Goal: Task Accomplishment & Management: Use online tool/utility

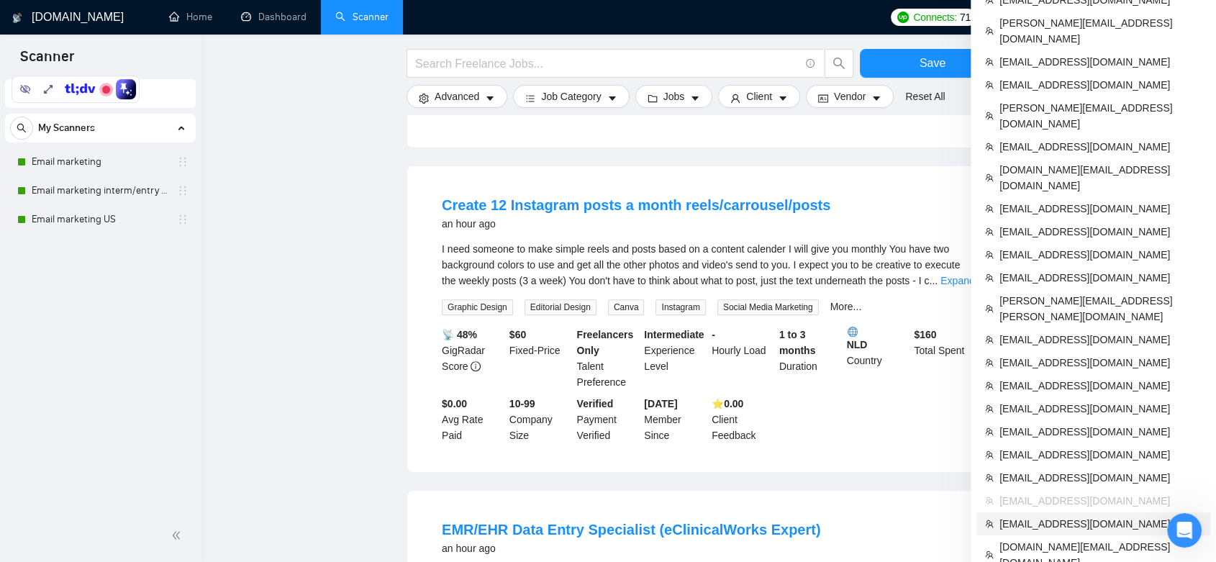
scroll to position [479, 0]
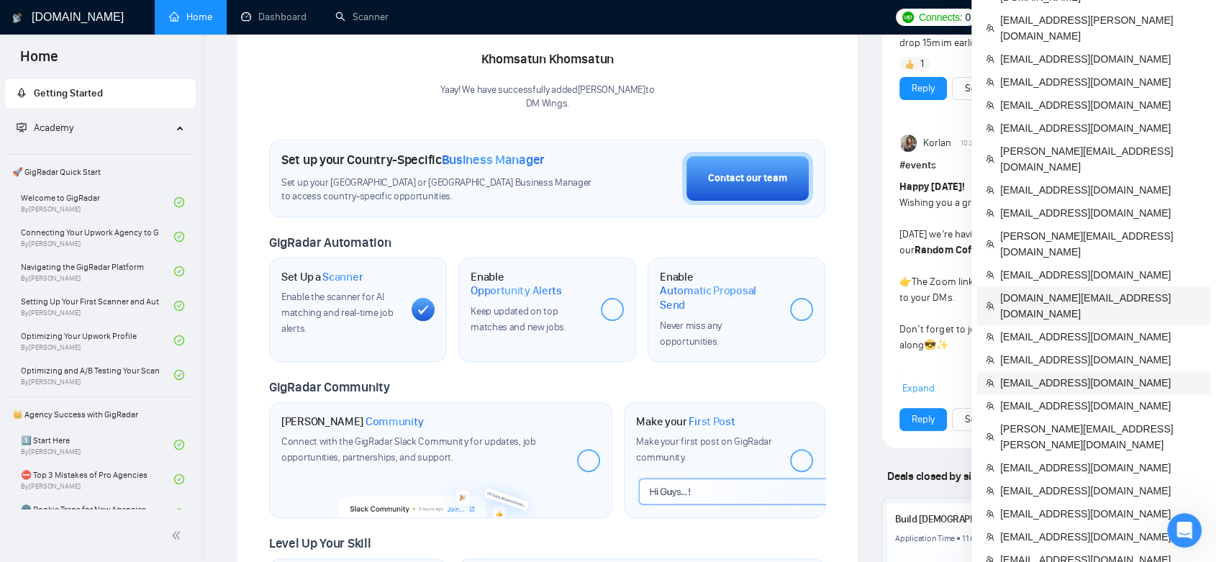
scroll to position [399, 0]
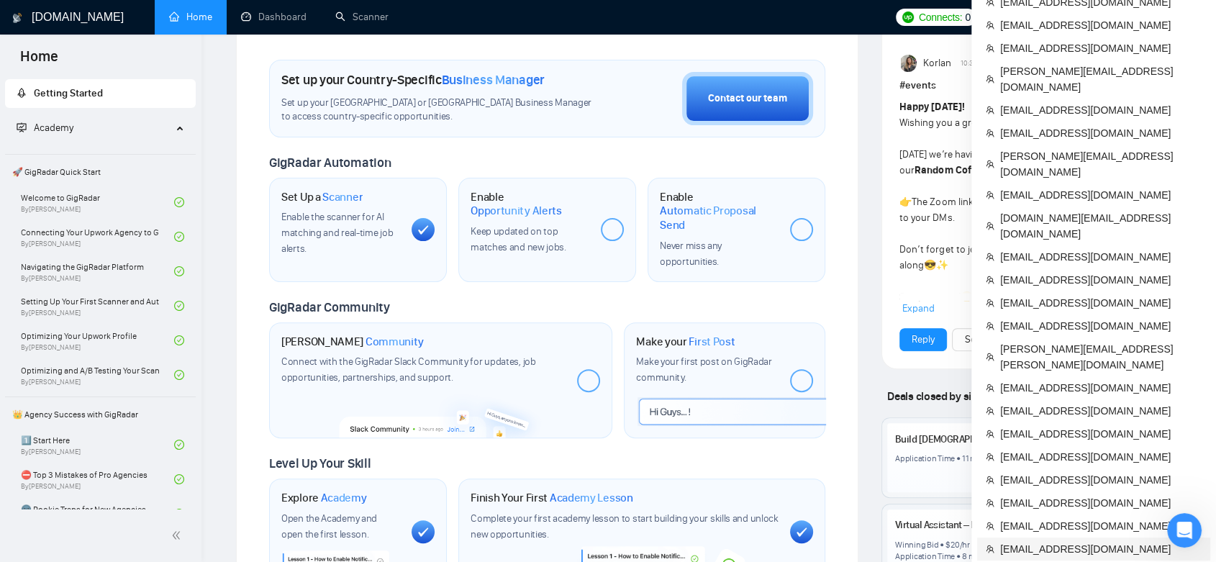
click at [1084, 537] on li "[EMAIL_ADDRESS][DOMAIN_NAME]" at bounding box center [1093, 548] width 233 height 23
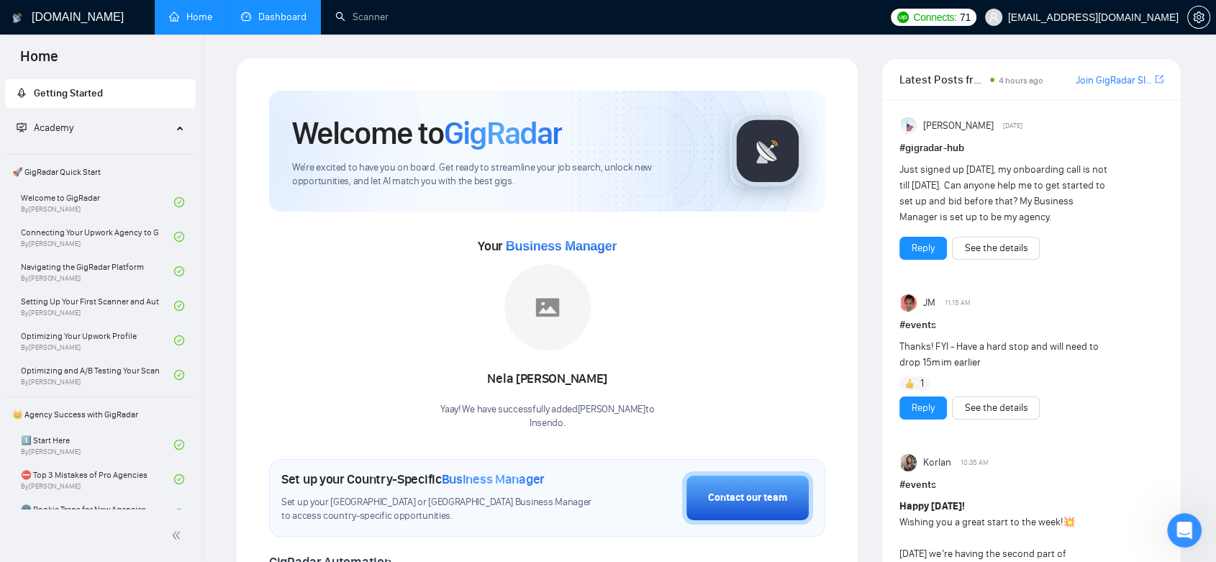
click at [294, 18] on link "Dashboard" at bounding box center [273, 17] width 65 height 12
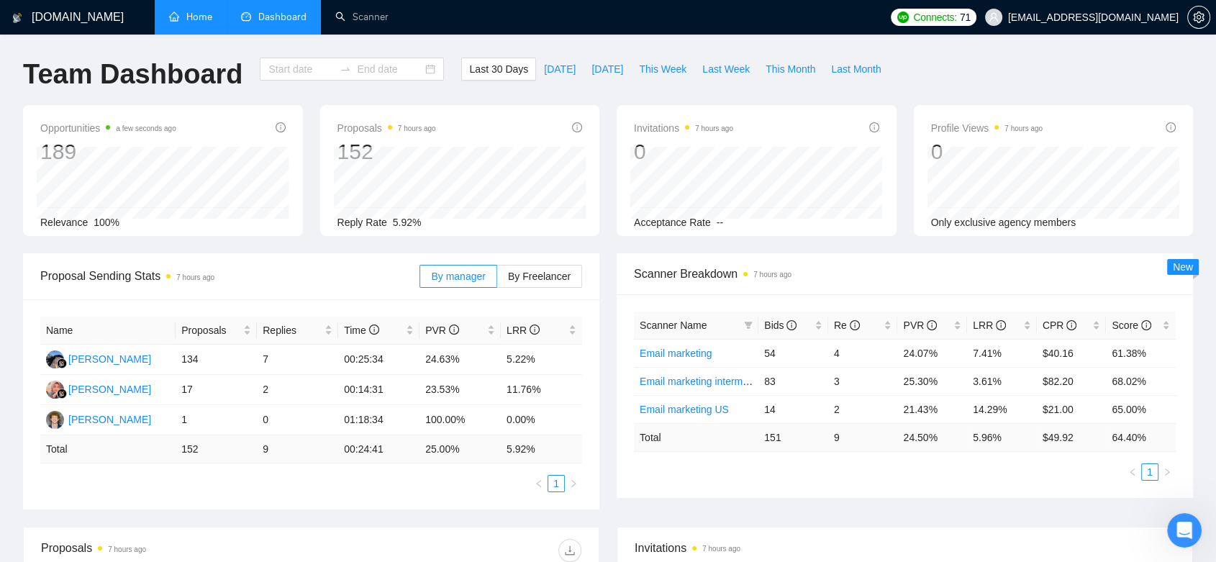
type input "[DATE]"
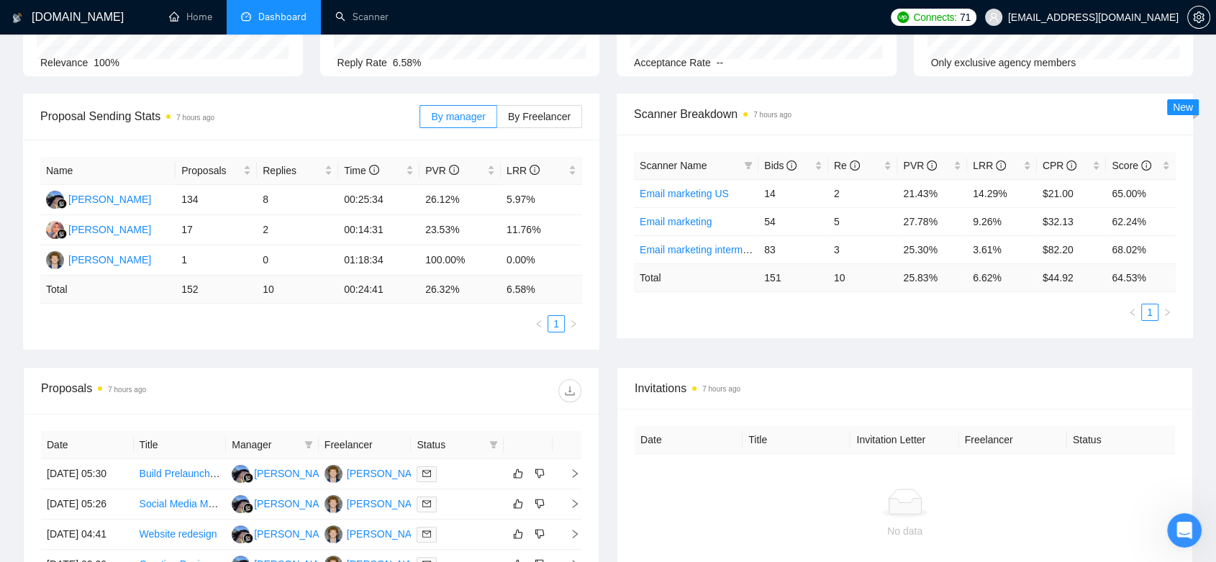
scroll to position [319, 0]
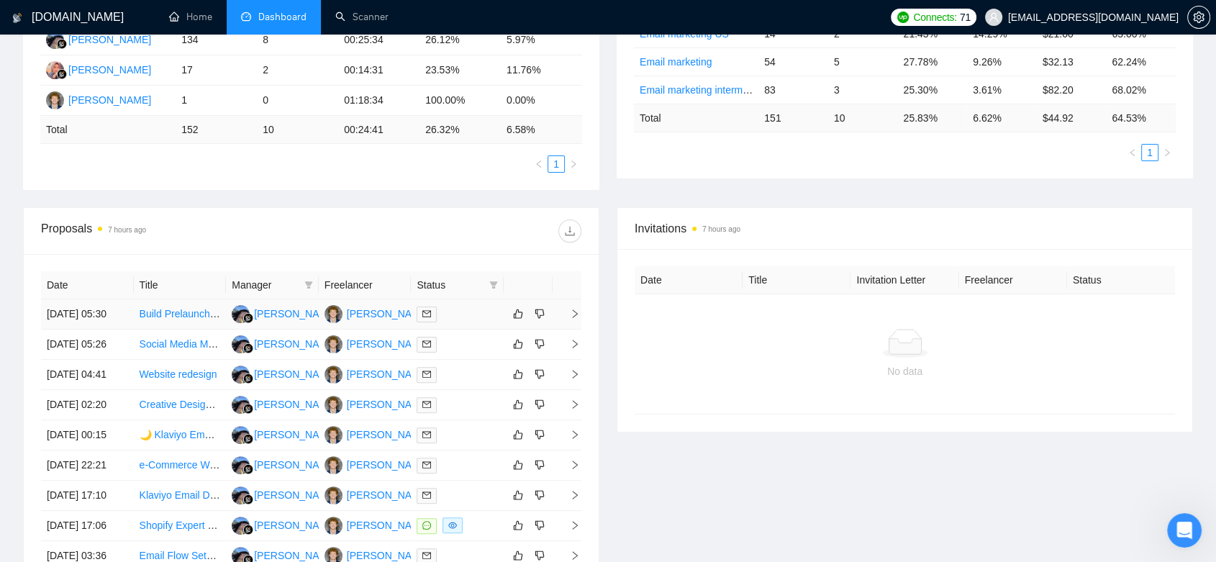
click at [380, 329] on td "[PERSON_NAME]" at bounding box center [365, 314] width 93 height 30
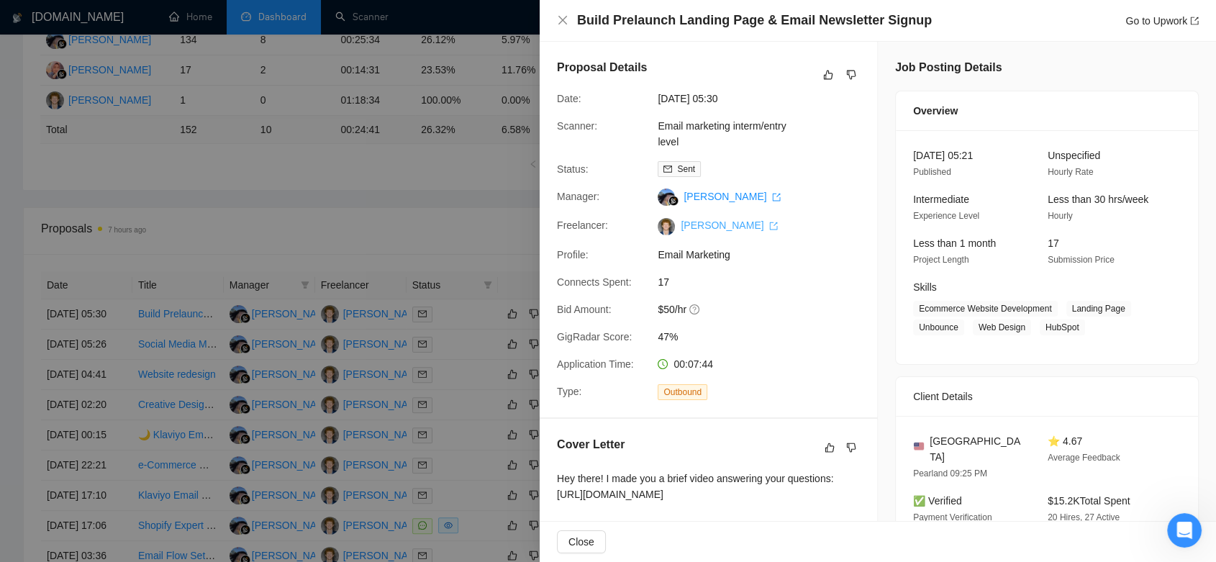
click at [701, 229] on link "[PERSON_NAME]" at bounding box center [728, 225] width 97 height 12
click at [564, 19] on icon "close" at bounding box center [563, 20] width 12 height 12
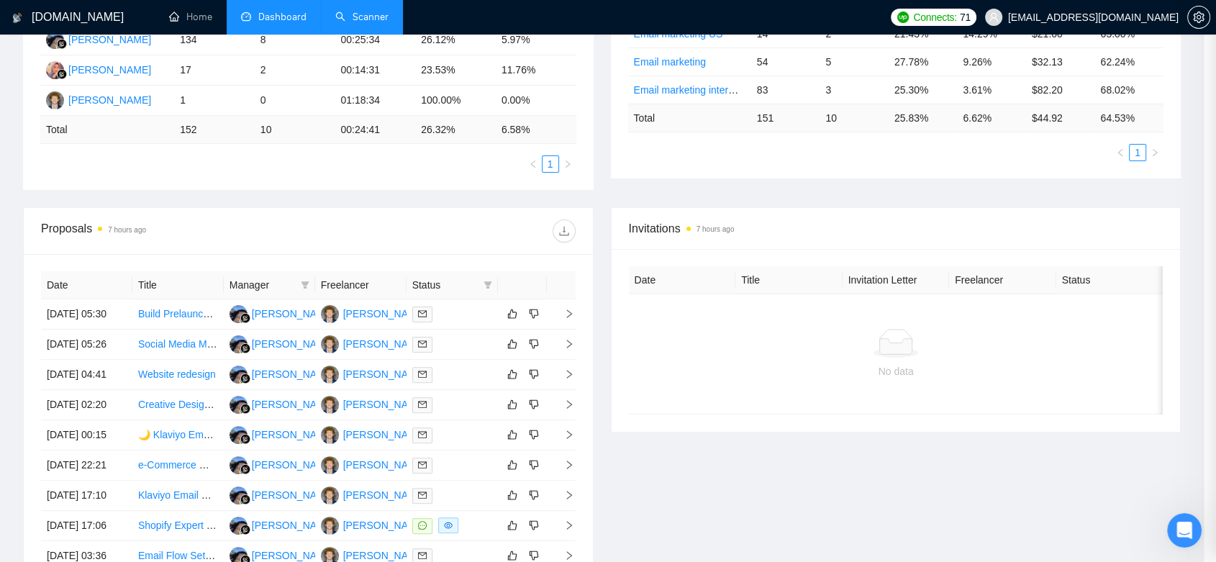
click at [363, 23] on link "Scanner" at bounding box center [361, 17] width 53 height 12
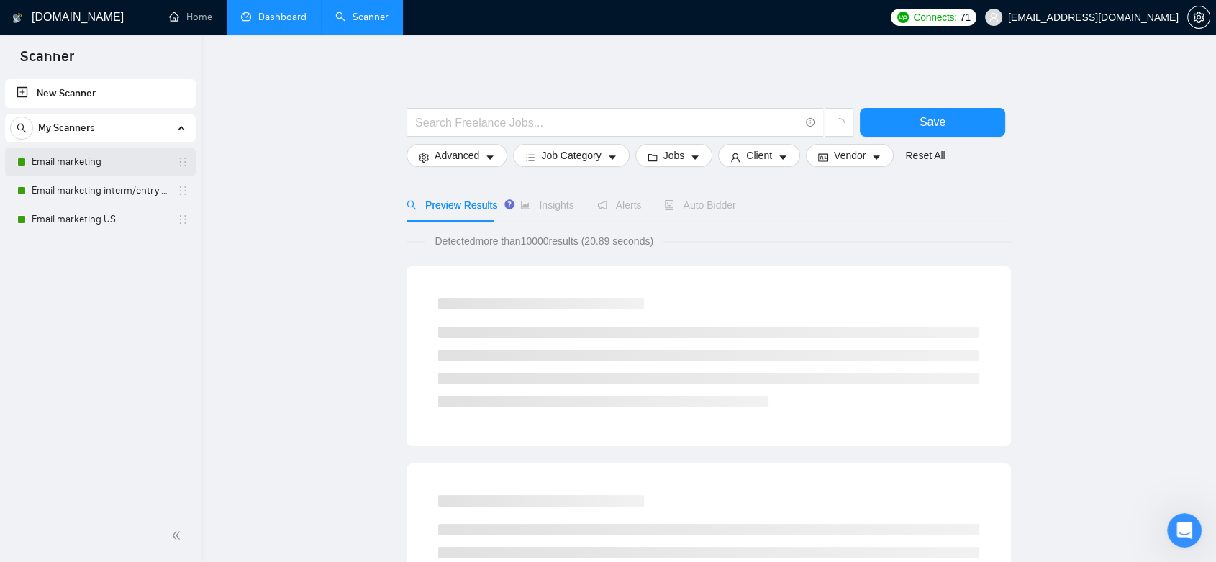
click at [117, 165] on link "Email marketing" at bounding box center [100, 161] width 137 height 29
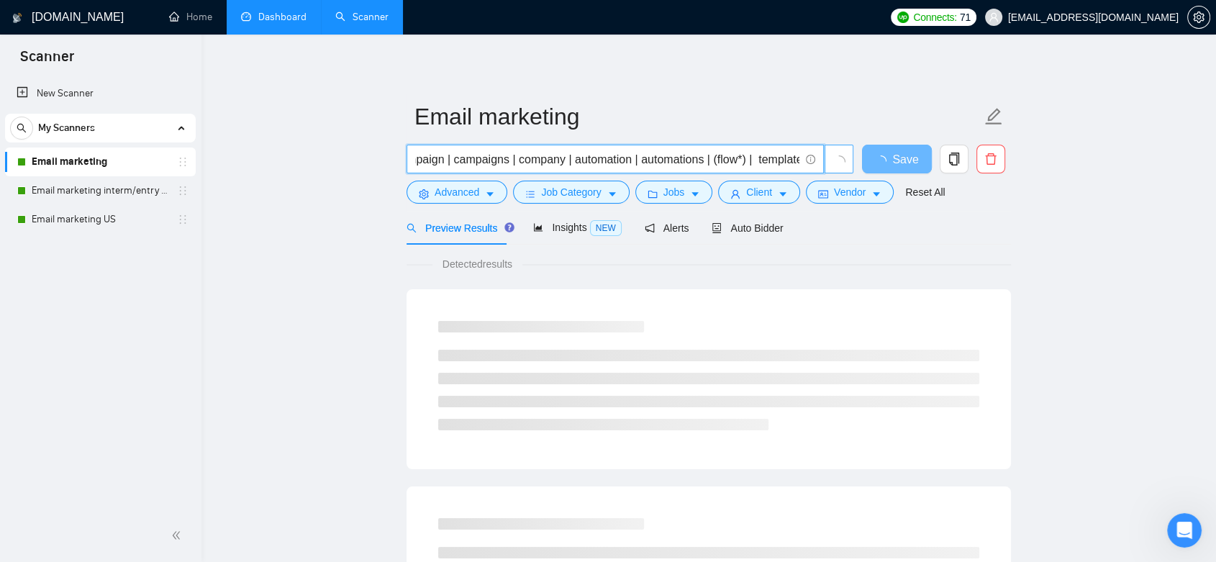
scroll to position [0, 916]
drag, startPoint x: 442, startPoint y: 160, endPoint x: 836, endPoint y: 167, distance: 394.2
click at [836, 167] on span "(Klaviyo | (Shopify*) | "(Shopify)" | "(Shopify" | "/Shopify") | (ecommerce | "…" at bounding box center [629, 159] width 447 height 29
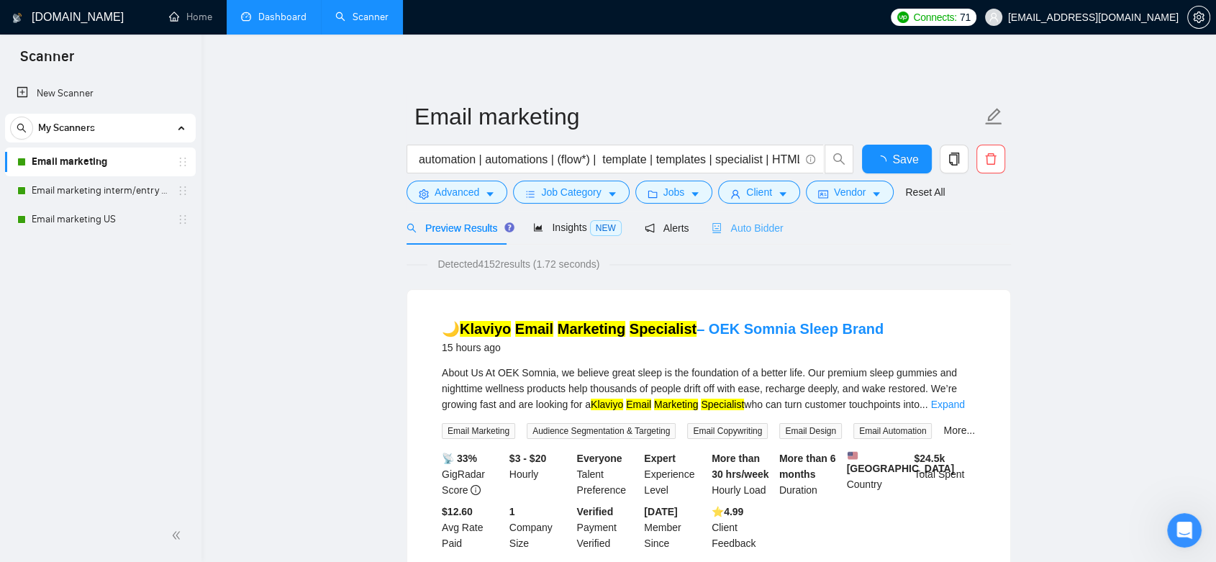
scroll to position [0, 0]
click at [744, 227] on span "Auto Bidder" at bounding box center [746, 228] width 71 height 12
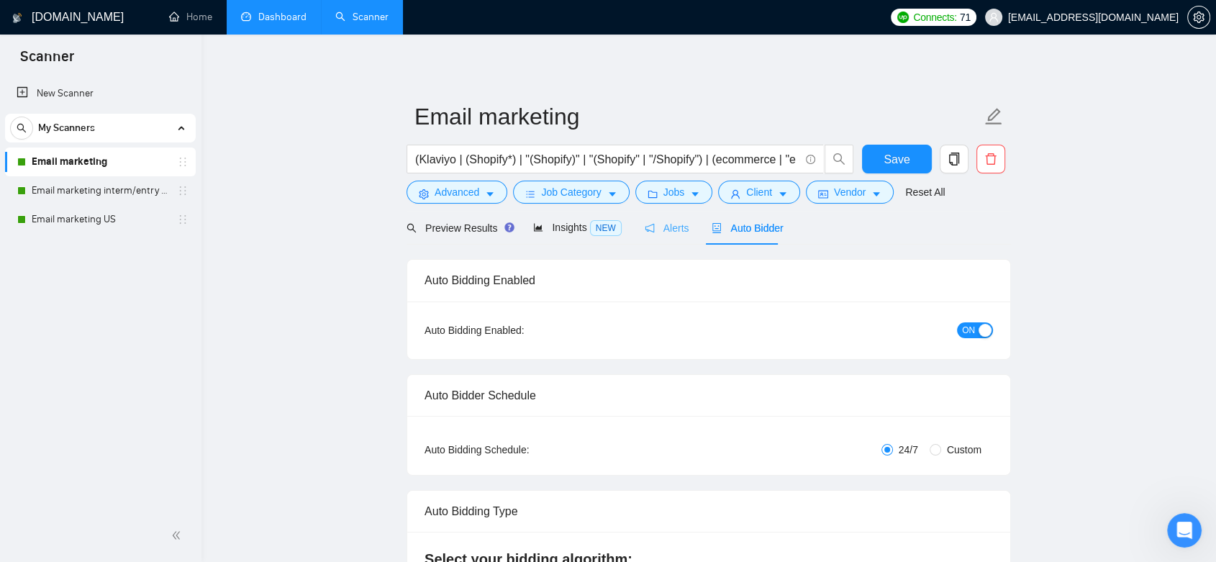
checkbox input "true"
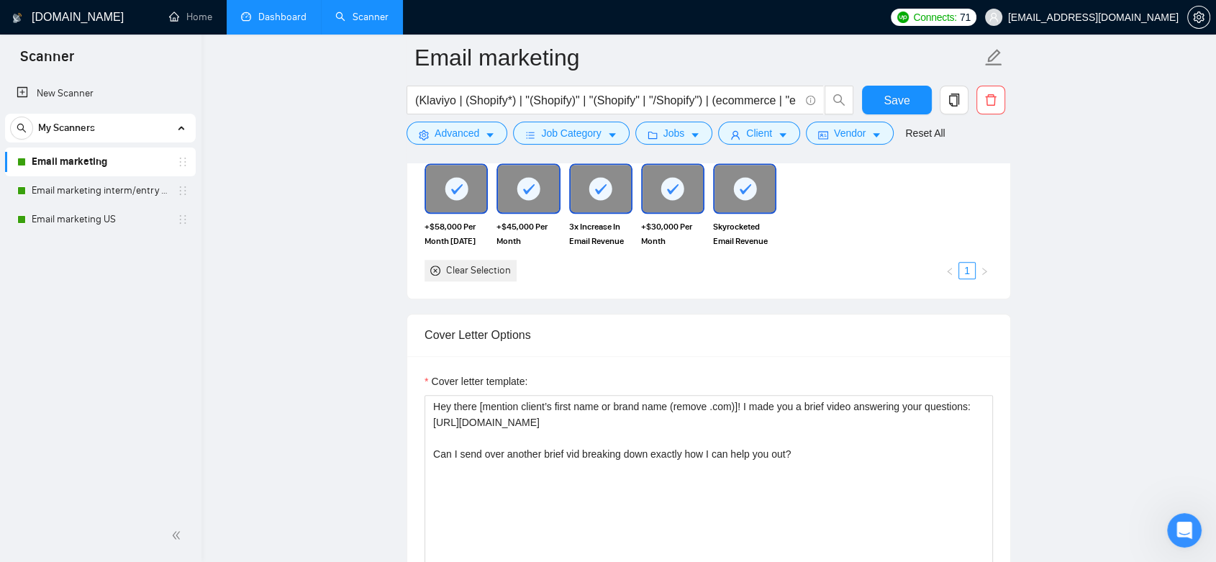
scroll to position [1518, 0]
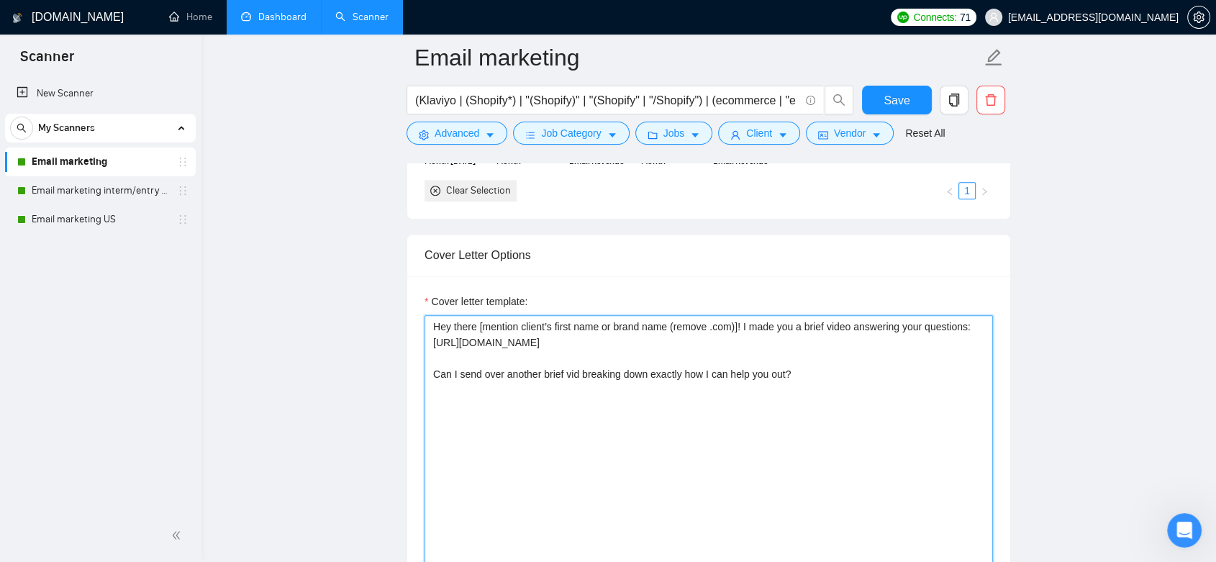
drag, startPoint x: 967, startPoint y: 315, endPoint x: 427, endPoint y: 324, distance: 541.0
click at [427, 324] on textarea "Hey there [mention client’s first name or brand name (remove .com)]! I made you…" at bounding box center [708, 477] width 568 height 324
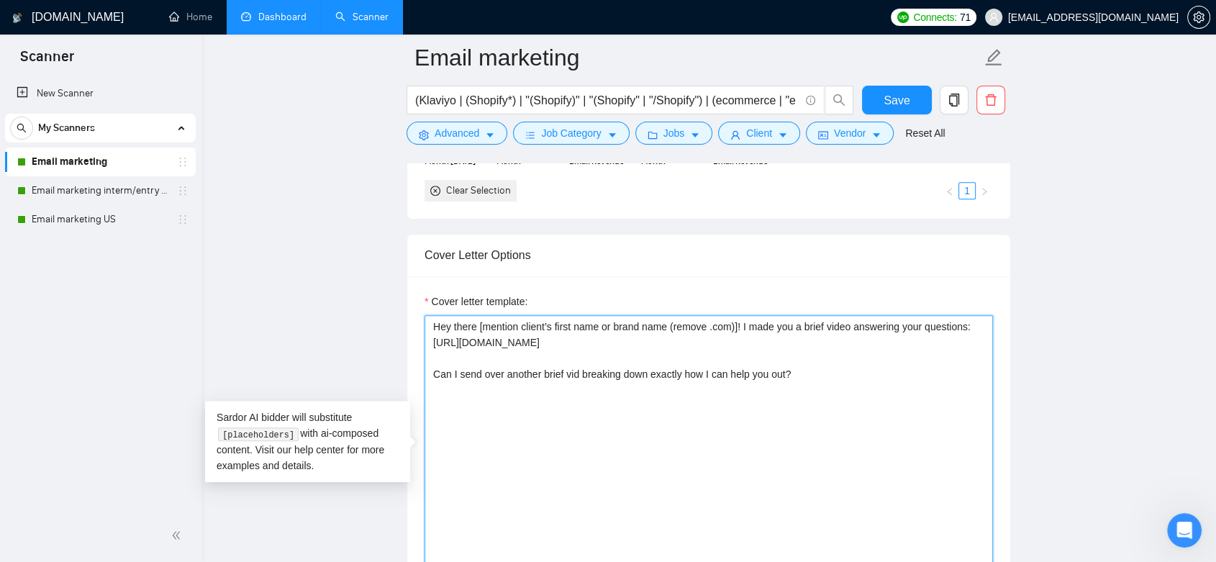
drag, startPoint x: 960, startPoint y: 318, endPoint x: 541, endPoint y: 317, distance: 418.6
click at [429, 319] on textarea "Hey there [mention client’s first name or brand name (remove .com)]! I made you…" at bounding box center [708, 477] width 568 height 324
click at [915, 365] on textarea "Hey there [mention client’s first name or brand name (remove .com)]! I made you…" at bounding box center [708, 477] width 568 height 324
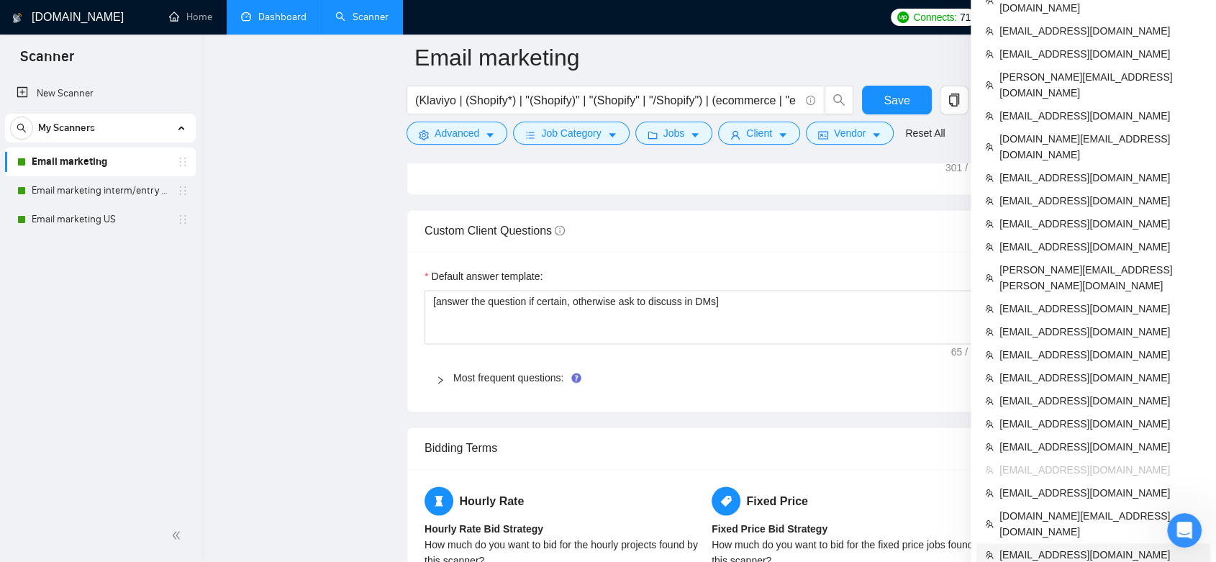
scroll to position [2077, 0]
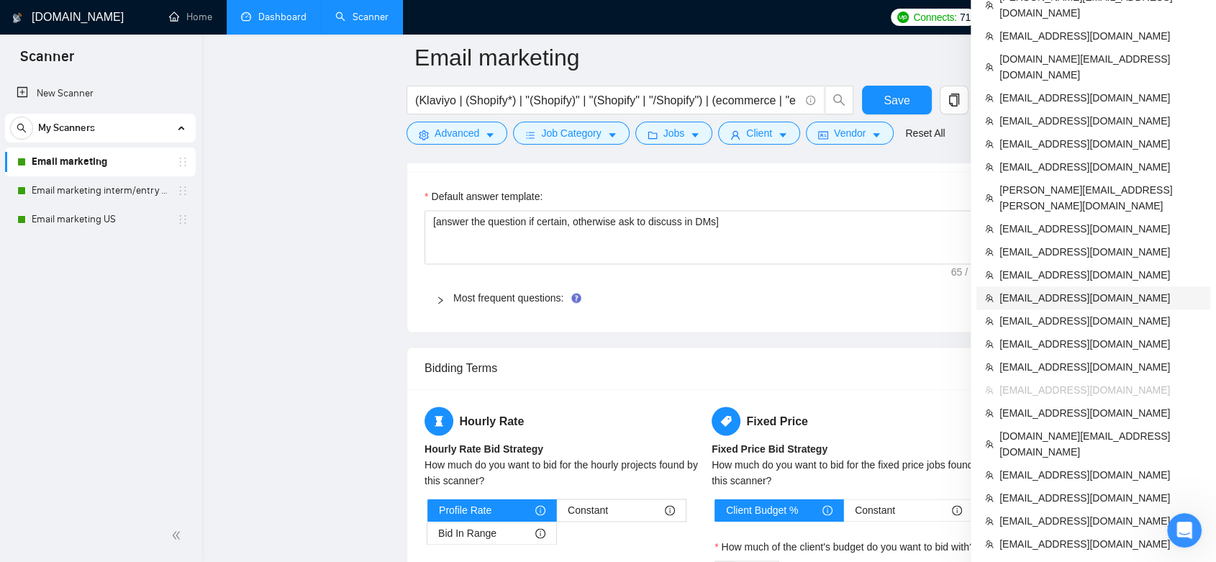
click at [1070, 290] on span "[EMAIL_ADDRESS][DOMAIN_NAME]" at bounding box center [1100, 298] width 202 height 16
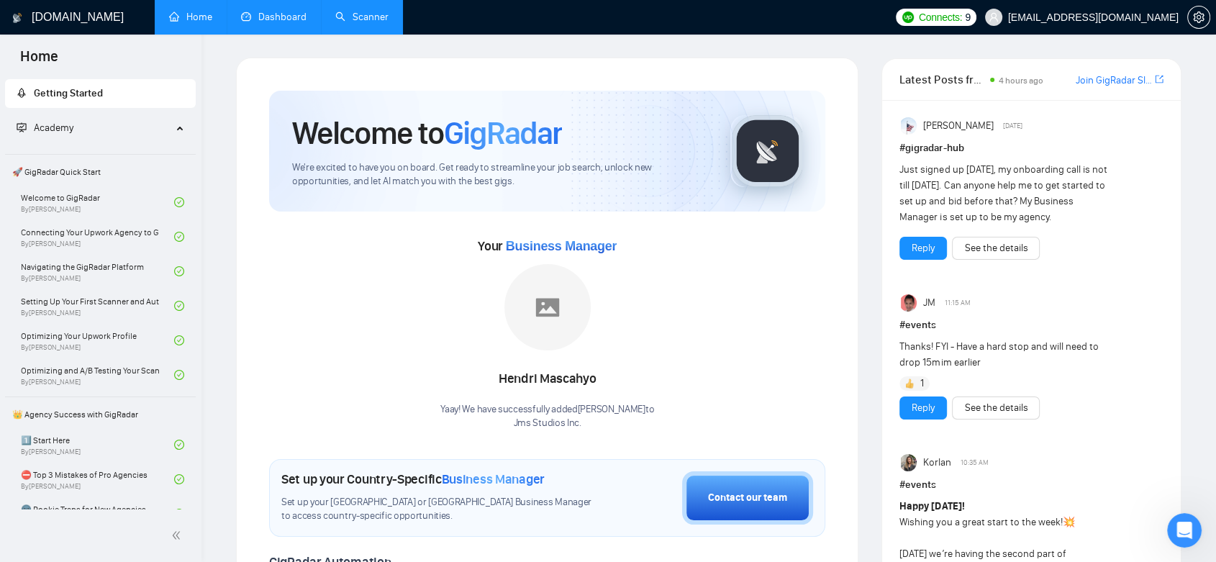
click at [265, 13] on link "Dashboard" at bounding box center [273, 17] width 65 height 12
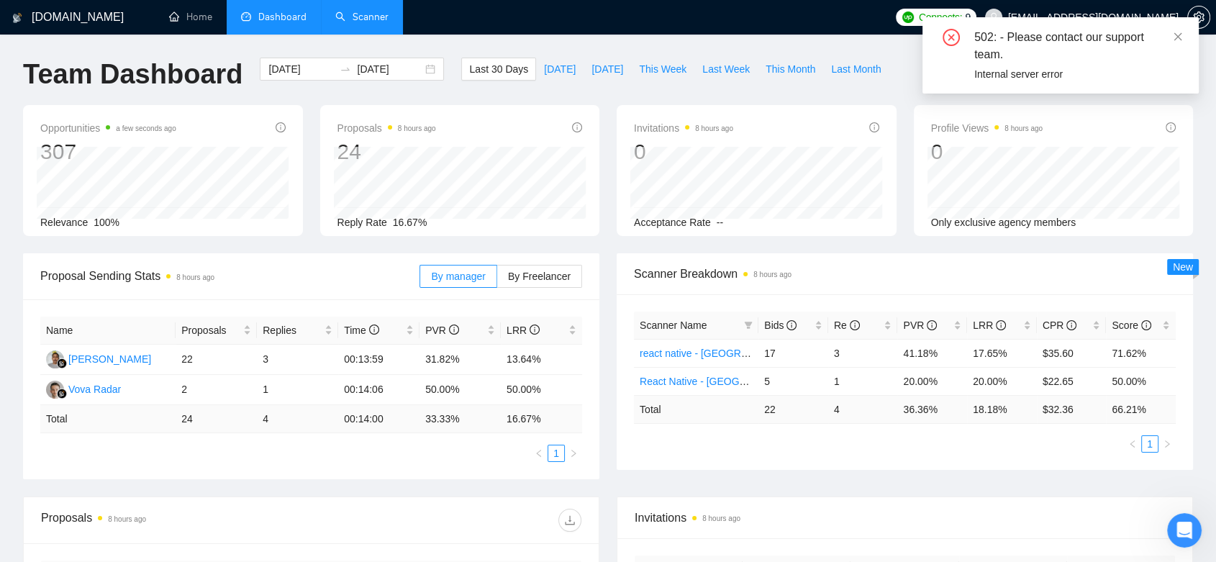
click at [354, 22] on link "Scanner" at bounding box center [361, 17] width 53 height 12
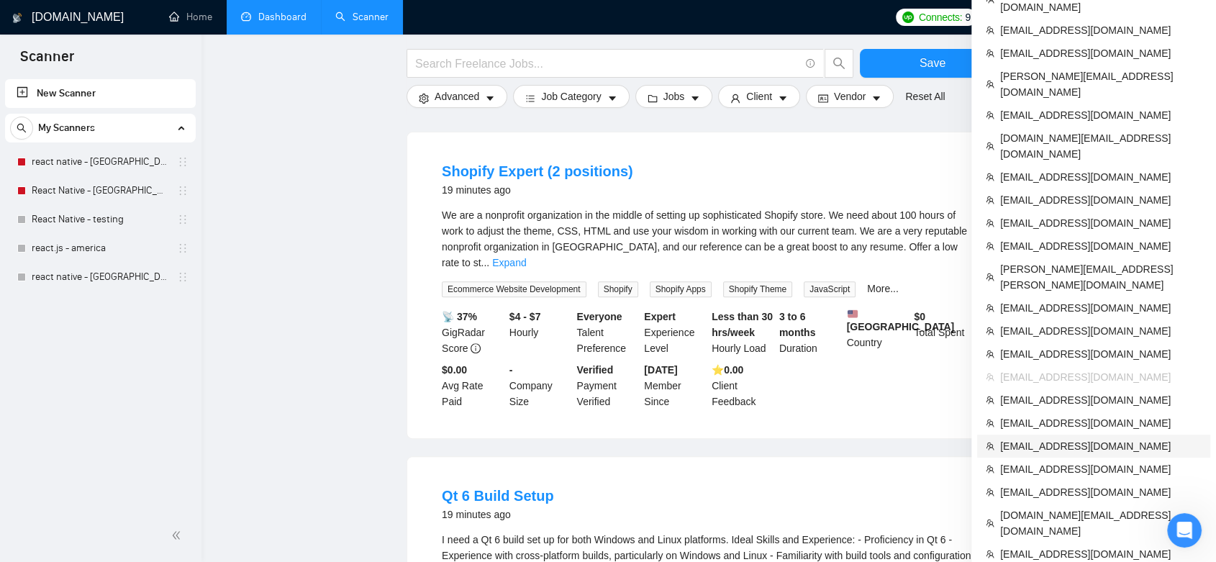
scroll to position [559, 0]
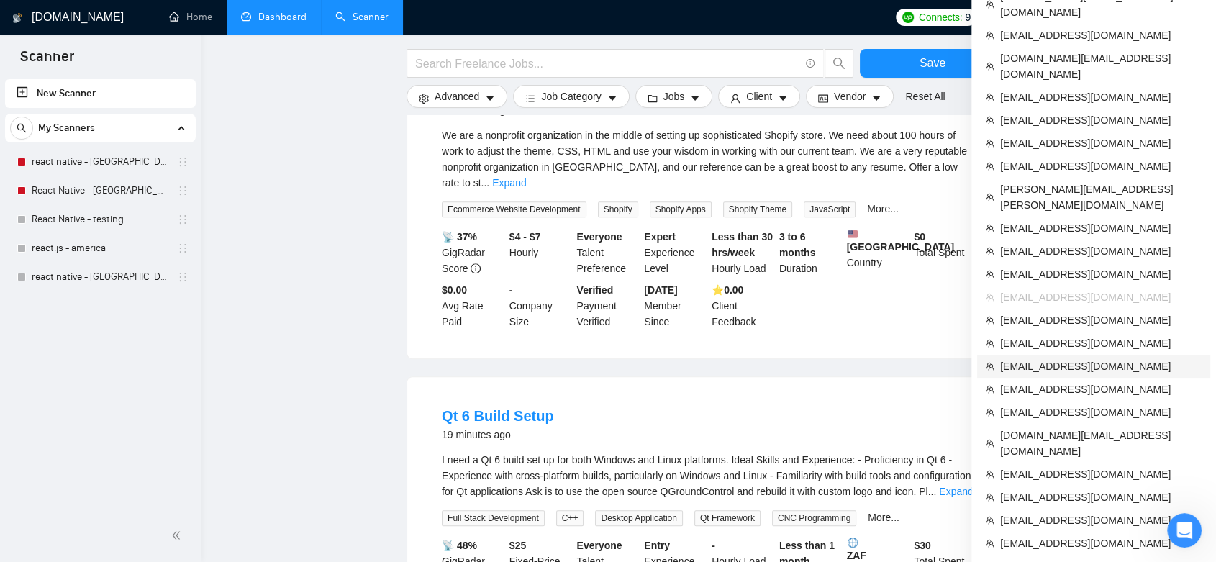
click at [1109, 358] on span "[EMAIL_ADDRESS][DOMAIN_NAME]" at bounding box center [1100, 366] width 201 height 16
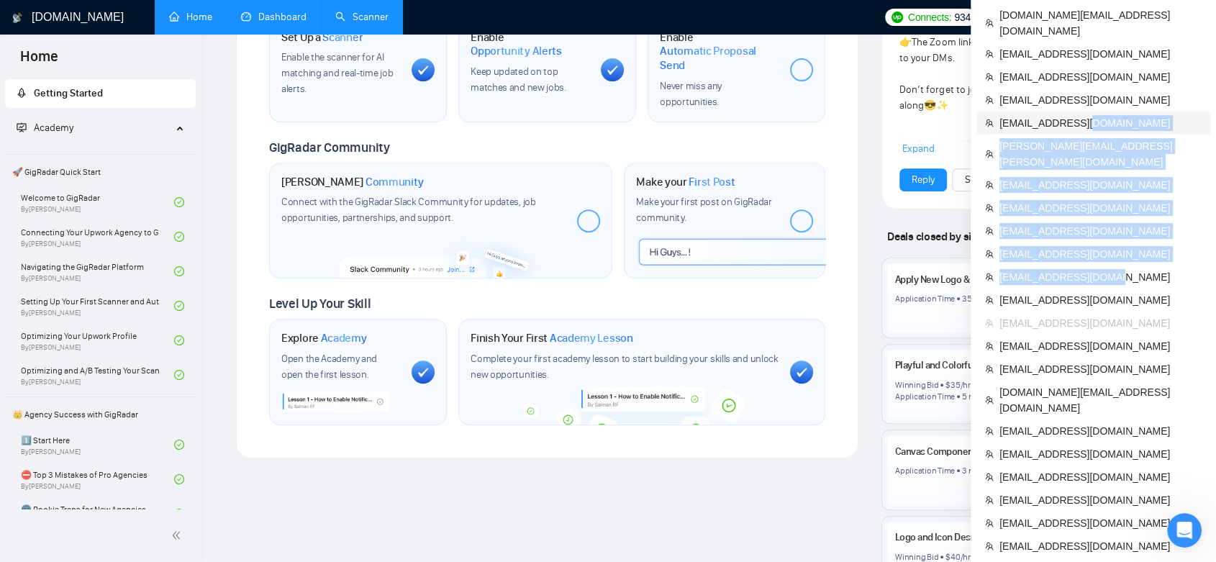
drag, startPoint x: 1183, startPoint y: 19, endPoint x: 1091, endPoint y: 19, distance: 91.4
click at [1091, 19] on li "My Teams LeadRadar (Donor Agency) GroupBWT Brewapps QuArt PeekLogic [PERSON_NAM…" at bounding box center [1092, 10] width 245 height 1139
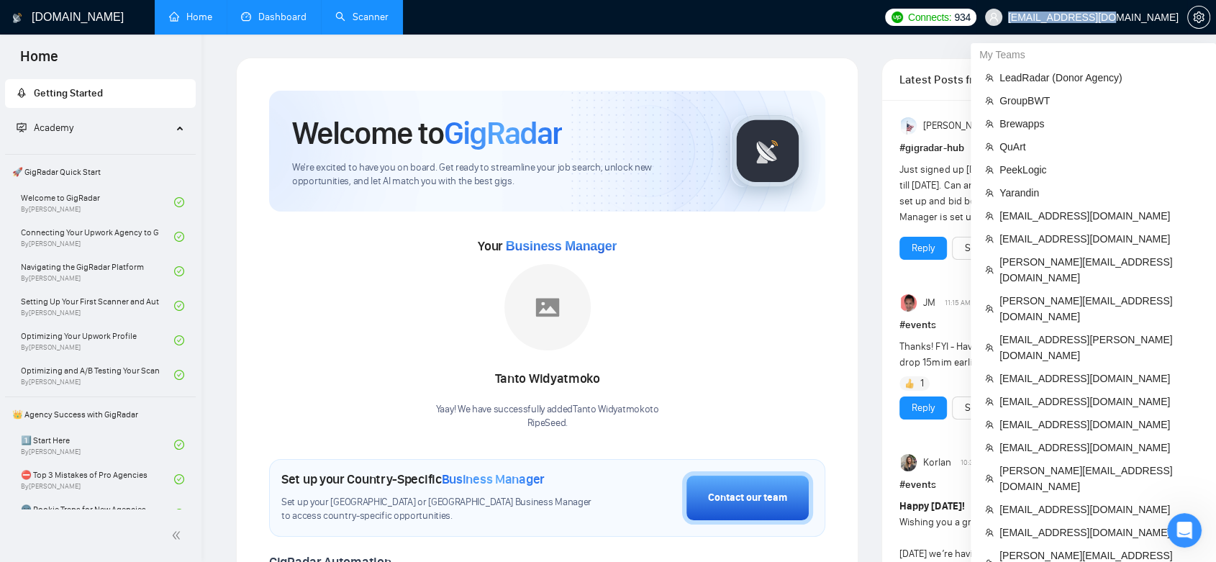
drag, startPoint x: 1093, startPoint y: 4, endPoint x: 1177, endPoint y: 20, distance: 84.9
click at [1177, 20] on span "[EMAIL_ADDRESS][DOMAIN_NAME]" at bounding box center [1081, 17] width 211 height 46
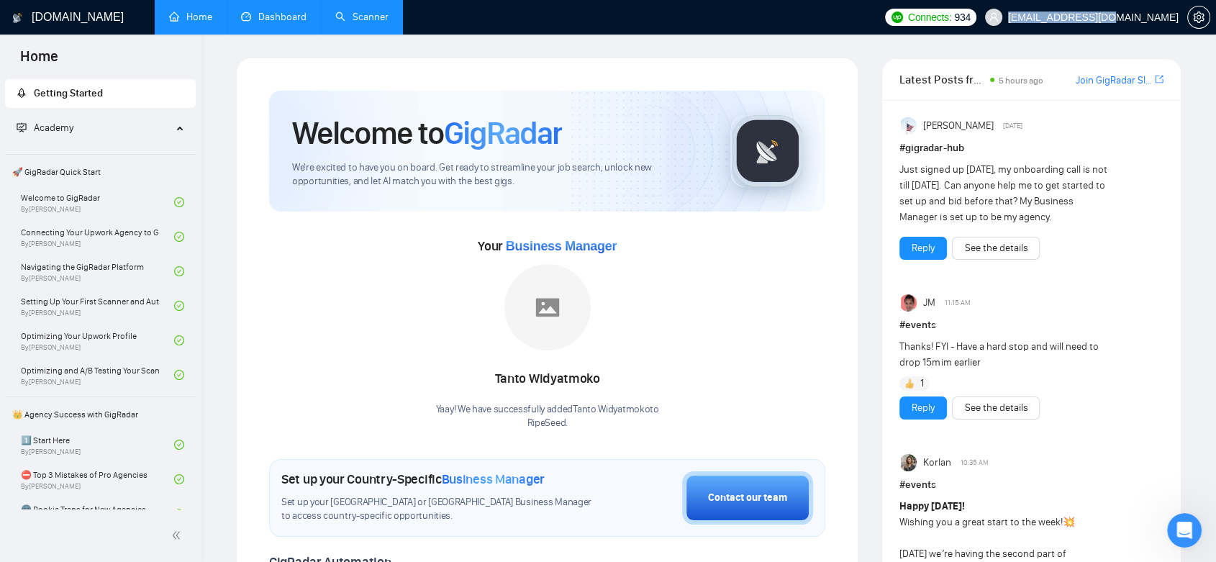
copy span "[EMAIL_ADDRESS][DOMAIN_NAME]"
click at [293, 23] on link "Dashboard" at bounding box center [273, 17] width 65 height 12
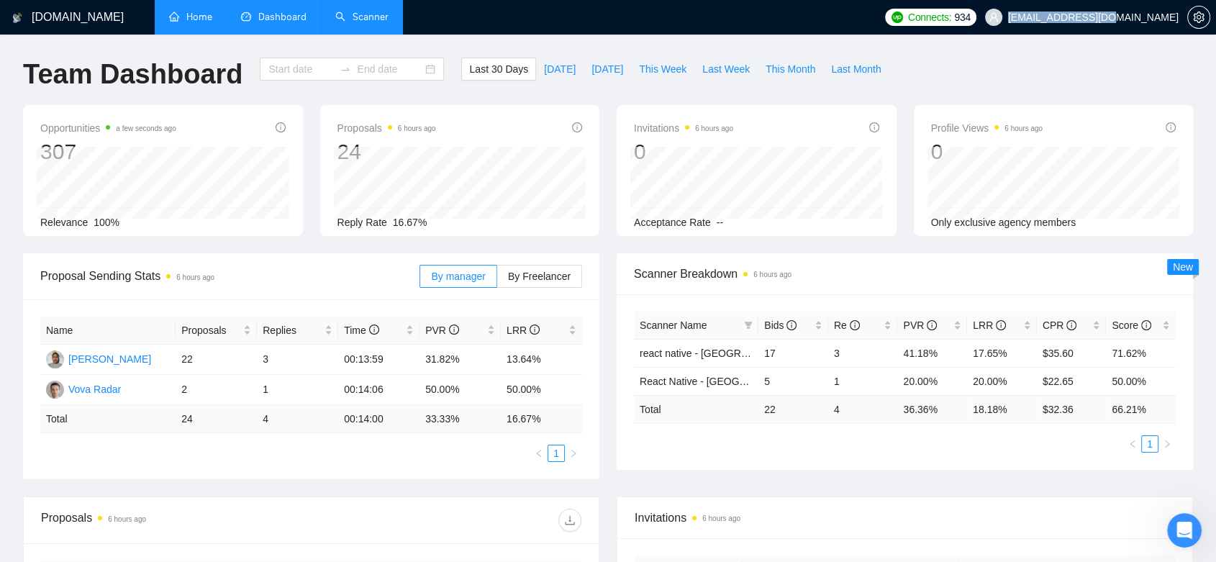
type input "[DATE]"
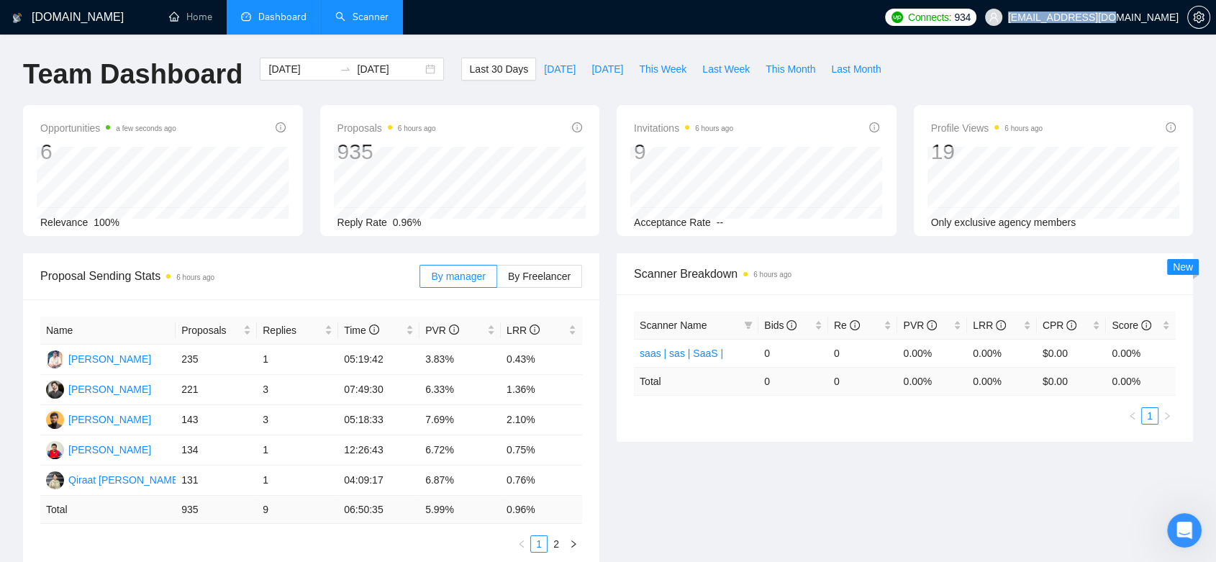
click at [350, 11] on link "Scanner" at bounding box center [361, 17] width 53 height 12
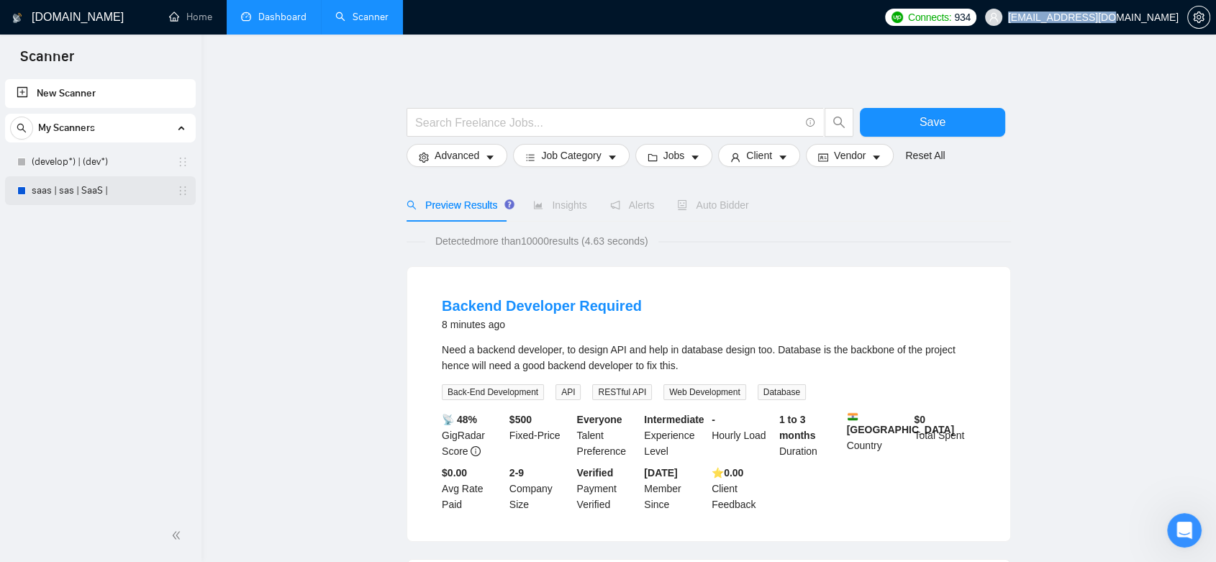
click at [127, 195] on link "saas | sas | SaaS |" at bounding box center [100, 190] width 137 height 29
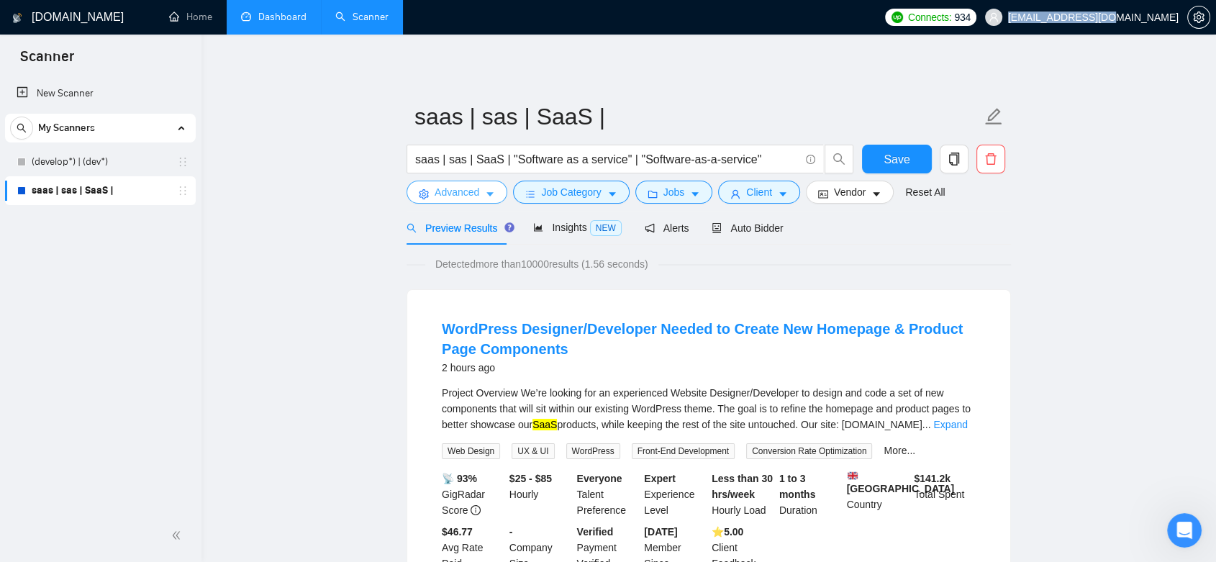
click at [459, 191] on span "Advanced" at bounding box center [456, 192] width 45 height 16
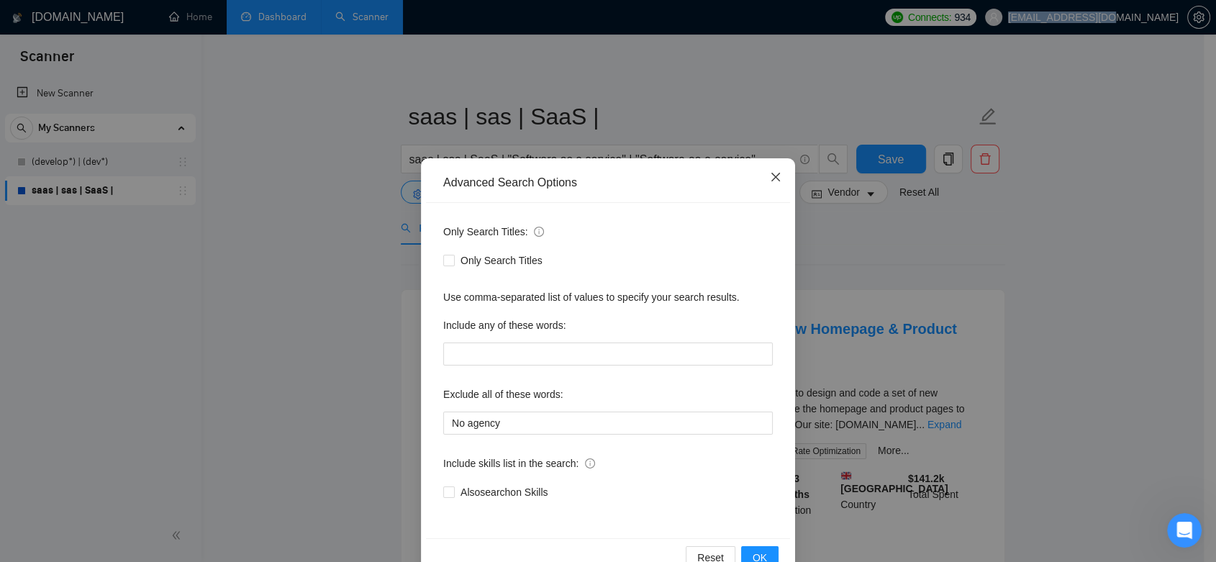
click at [777, 178] on span "Close" at bounding box center [775, 177] width 39 height 39
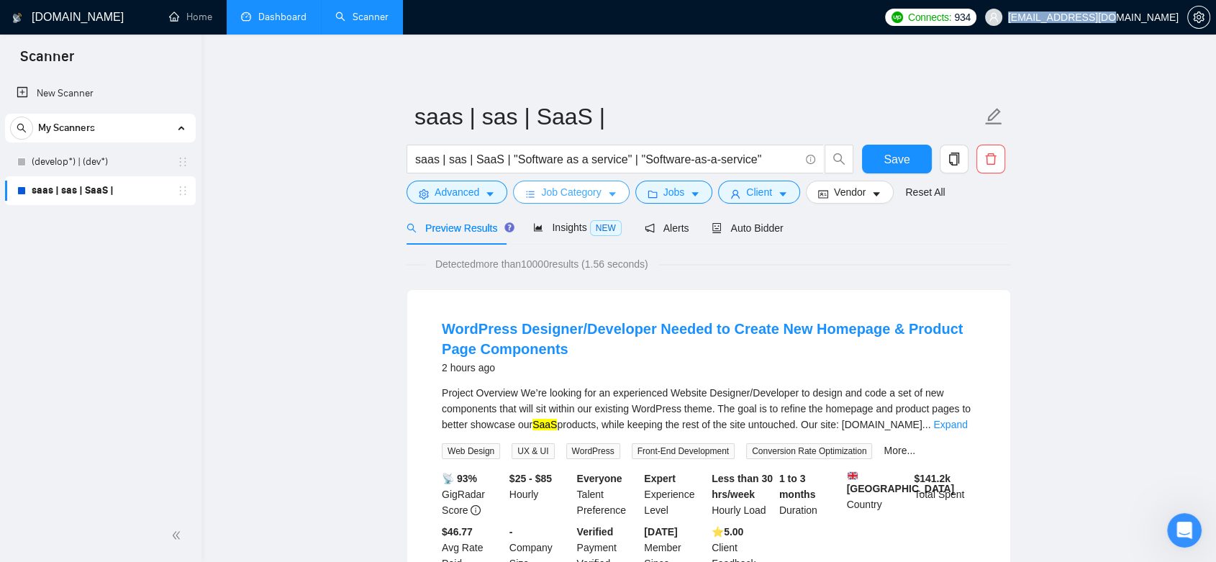
click at [535, 188] on button "Job Category" at bounding box center [571, 192] width 116 height 23
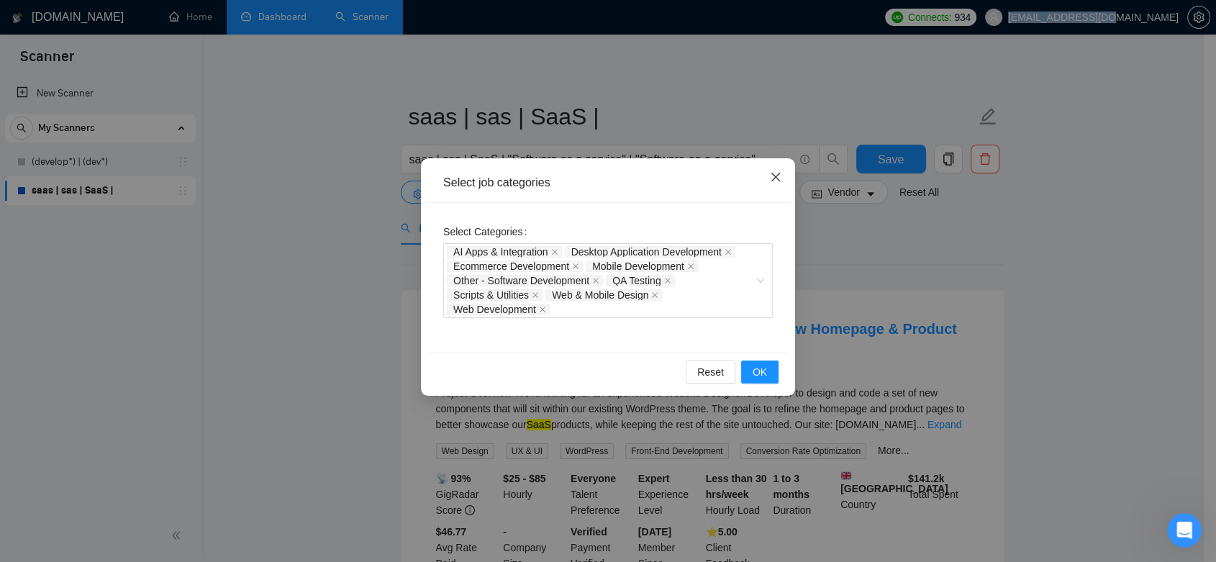
click at [775, 186] on span "Close" at bounding box center [775, 177] width 39 height 39
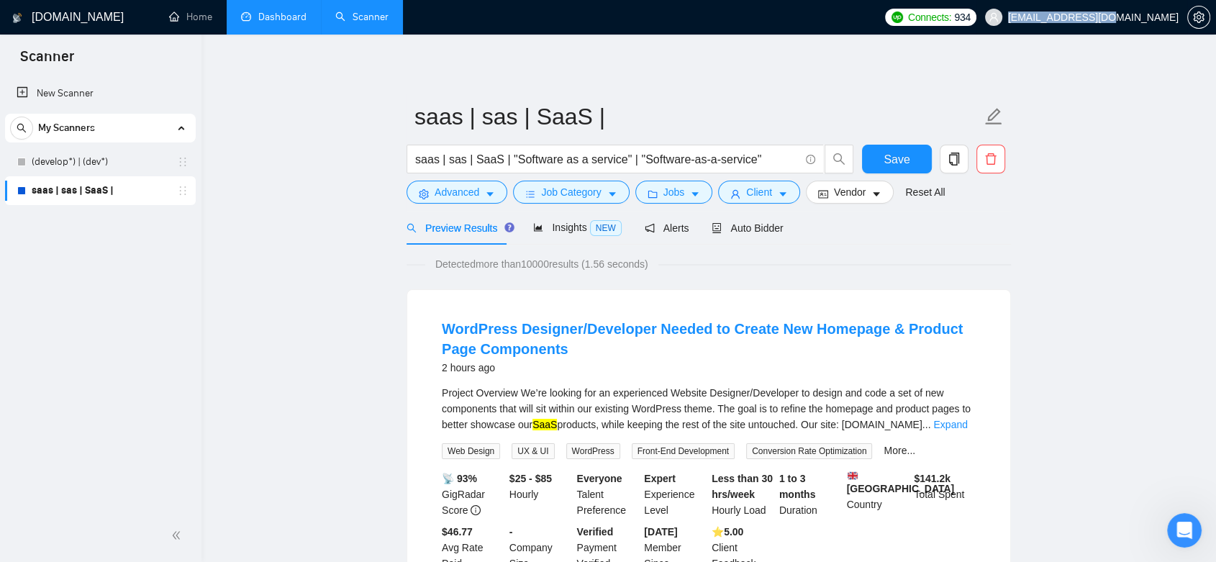
click at [1134, 17] on span "[EMAIL_ADDRESS][DOMAIN_NAME]" at bounding box center [1093, 17] width 170 height 0
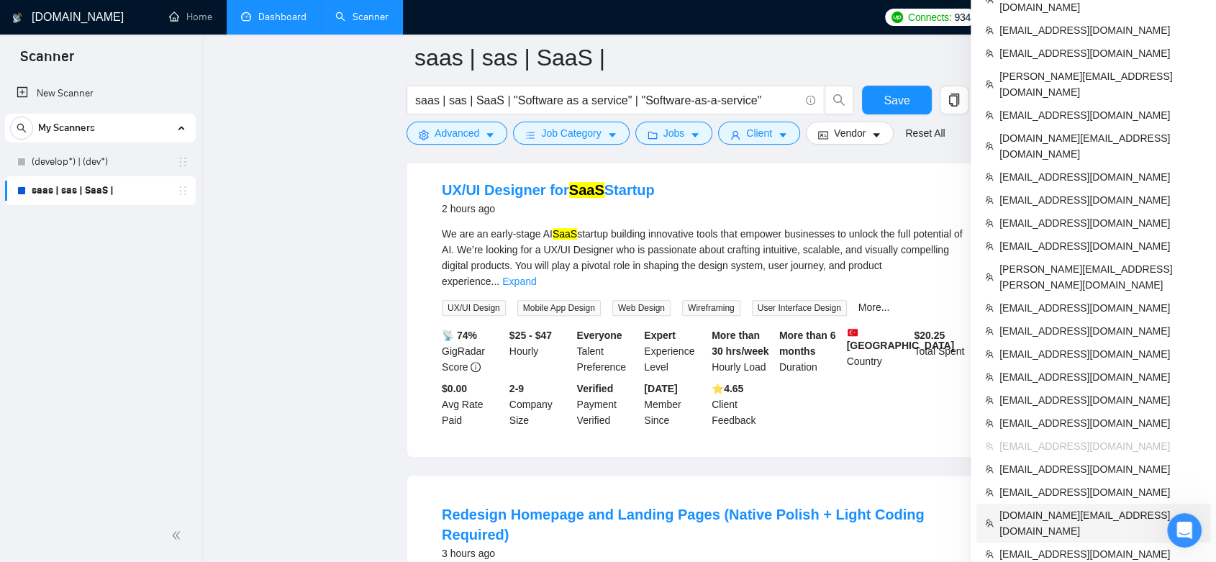
scroll to position [559, 0]
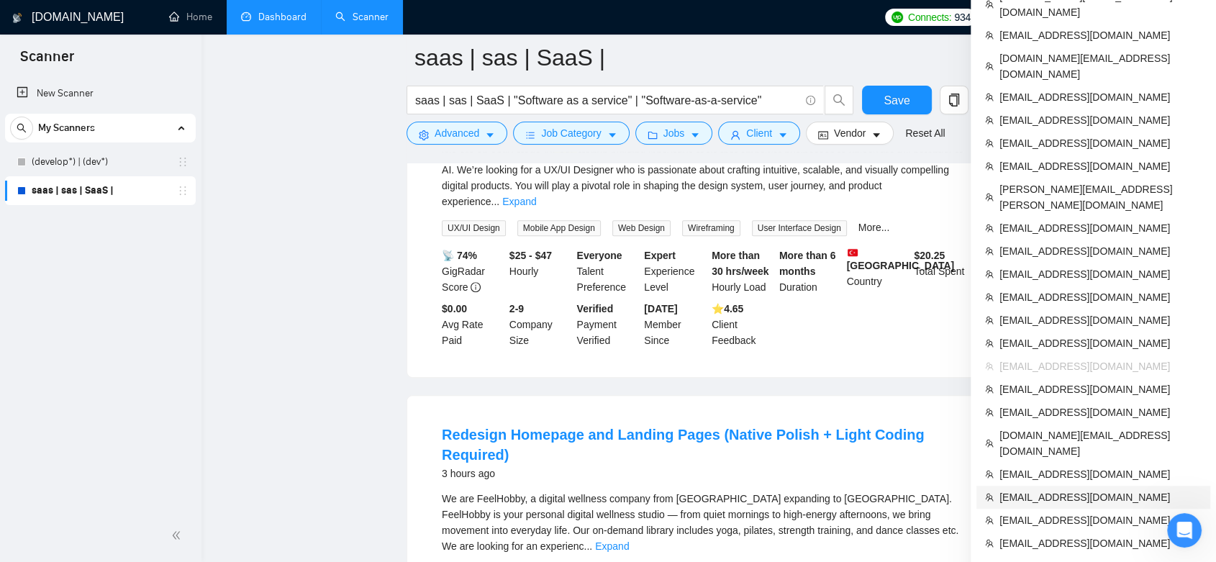
click at [1086, 489] on span "[EMAIL_ADDRESS][DOMAIN_NAME]" at bounding box center [1100, 497] width 202 height 16
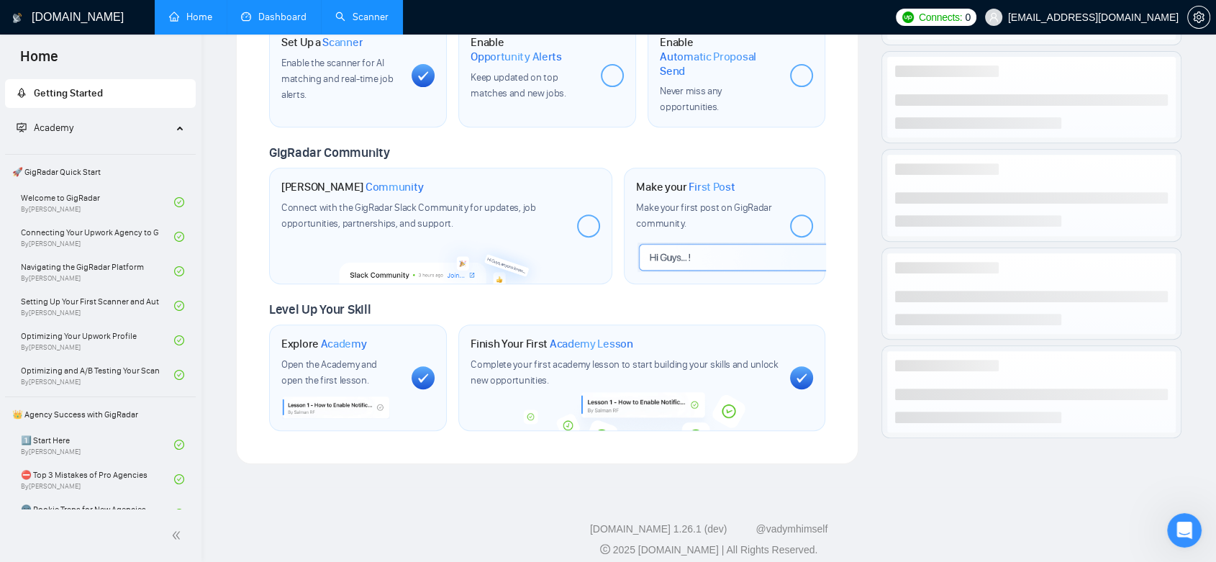
click at [282, 15] on link "Dashboard" at bounding box center [273, 17] width 65 height 12
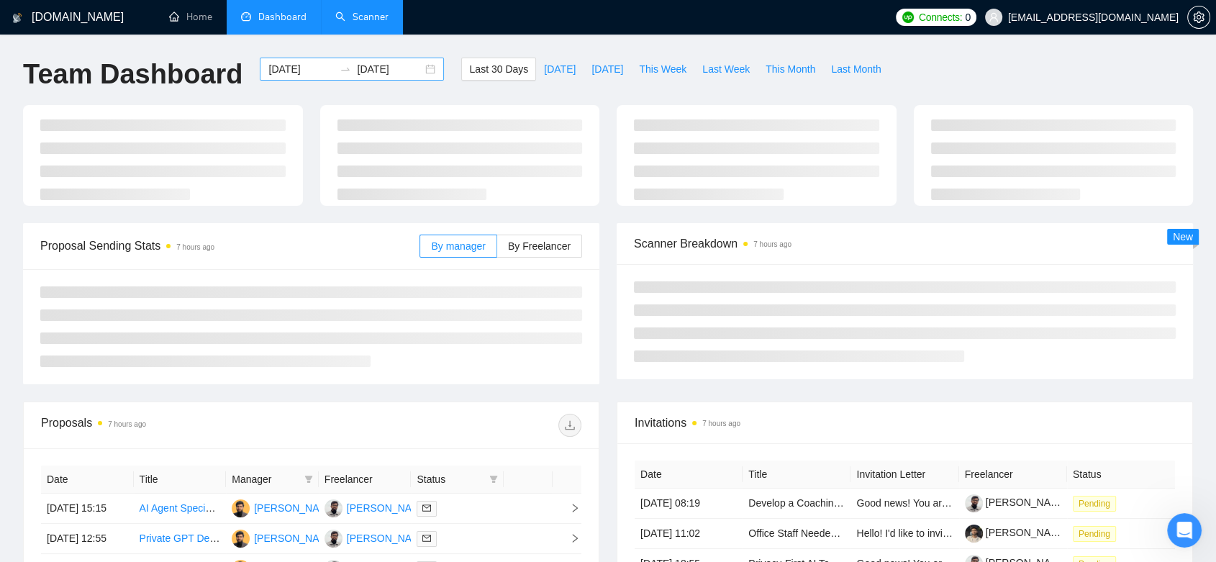
drag, startPoint x: 1226, startPoint y: 373, endPoint x: 329, endPoint y: 60, distance: 950.7
click at [272, 16] on span "Dashboard" at bounding box center [282, 17] width 48 height 12
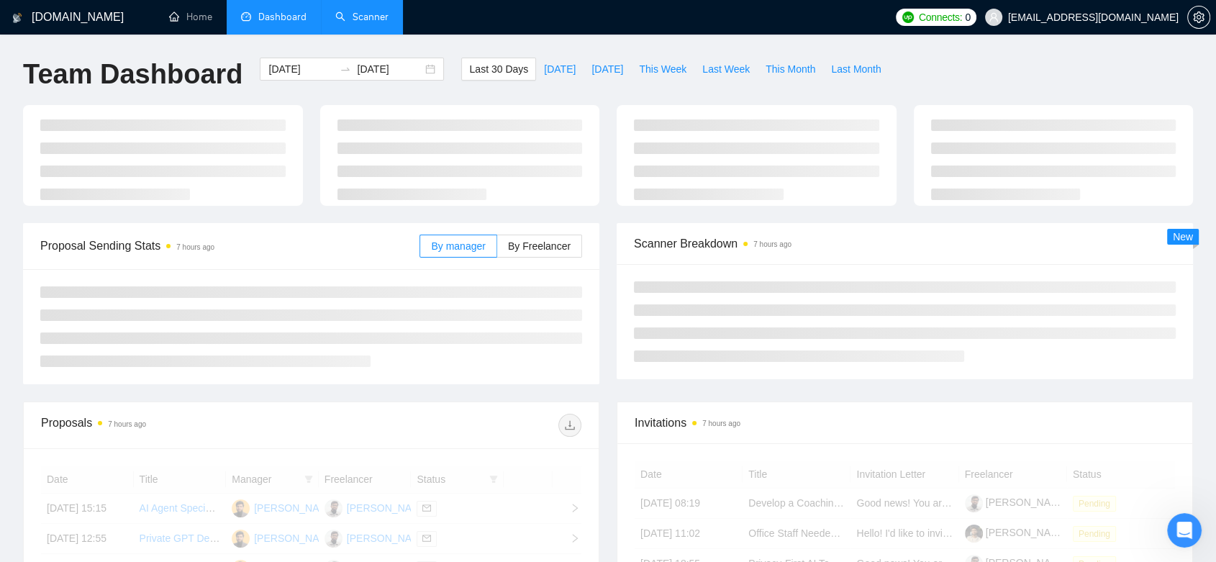
click at [363, 17] on link "Scanner" at bounding box center [361, 17] width 53 height 12
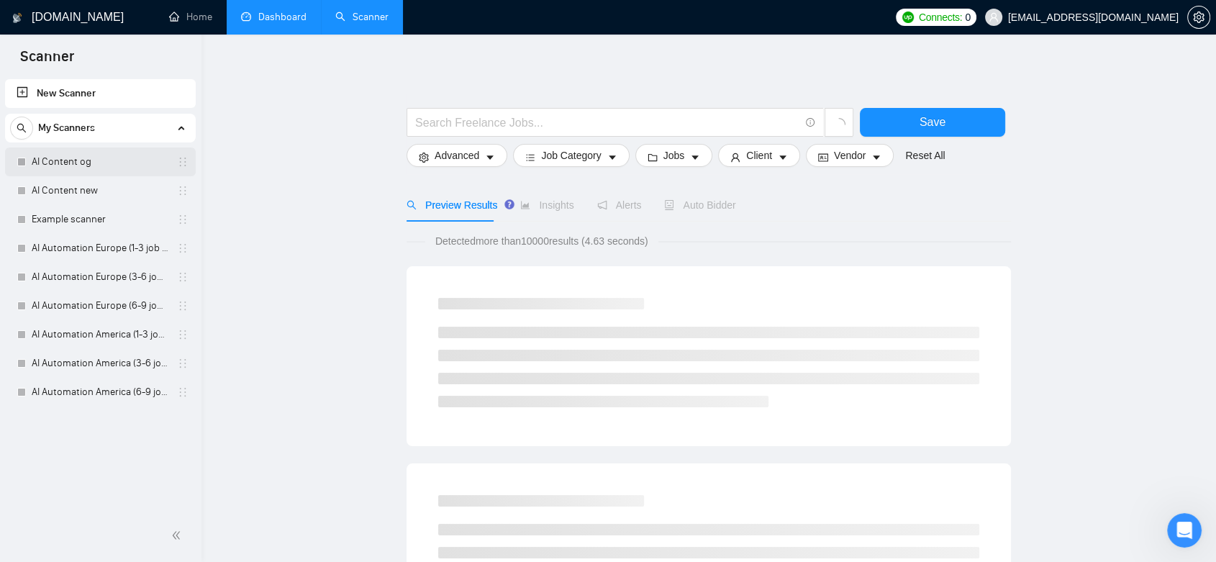
click at [109, 167] on link "AI Content og" at bounding box center [100, 161] width 137 height 29
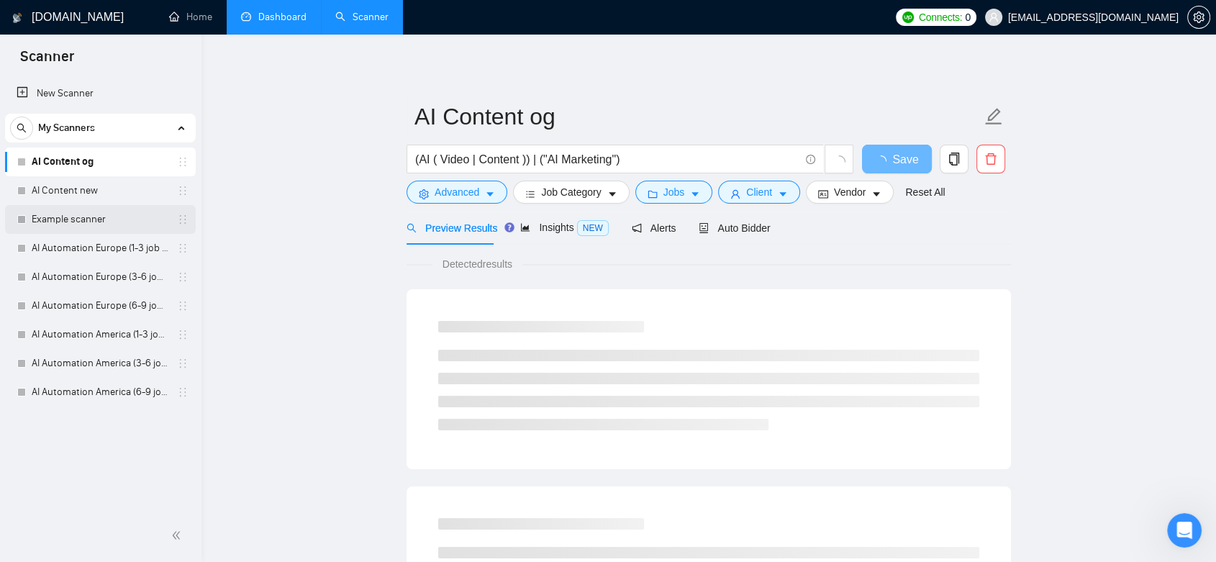
click at [96, 219] on link "Example scanner" at bounding box center [100, 219] width 137 height 29
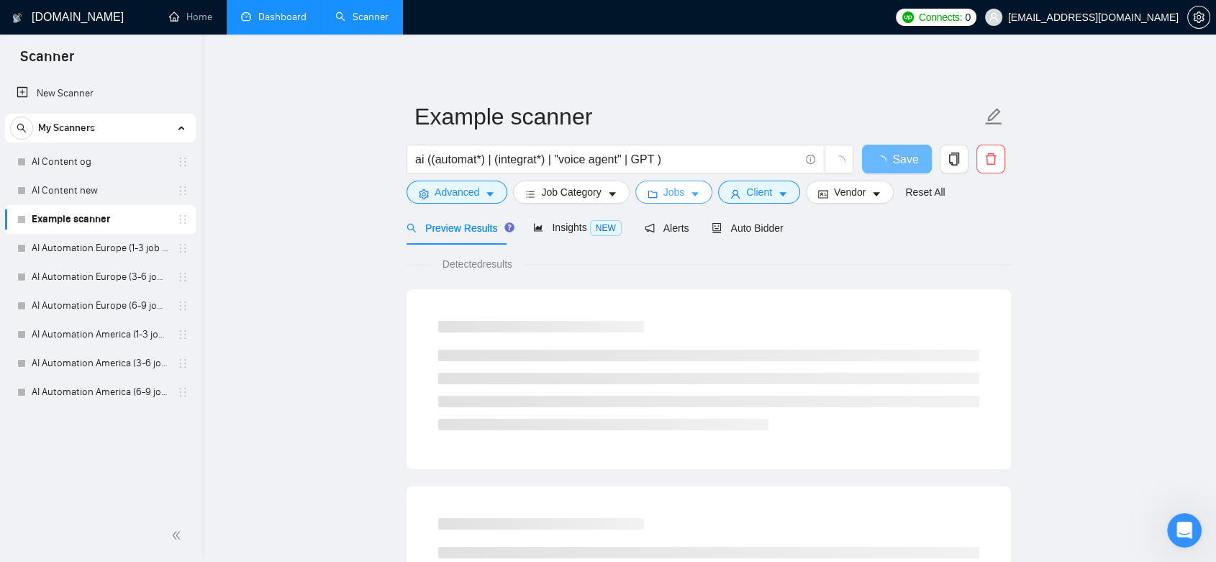
click at [673, 188] on span "Jobs" at bounding box center [674, 192] width 22 height 16
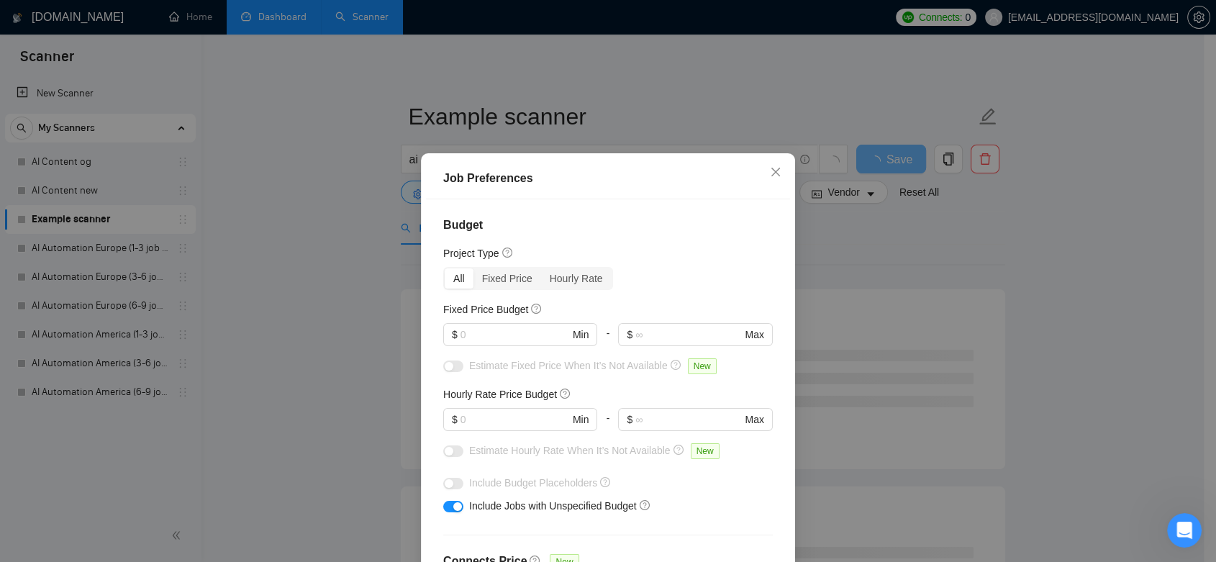
scroll to position [417, 0]
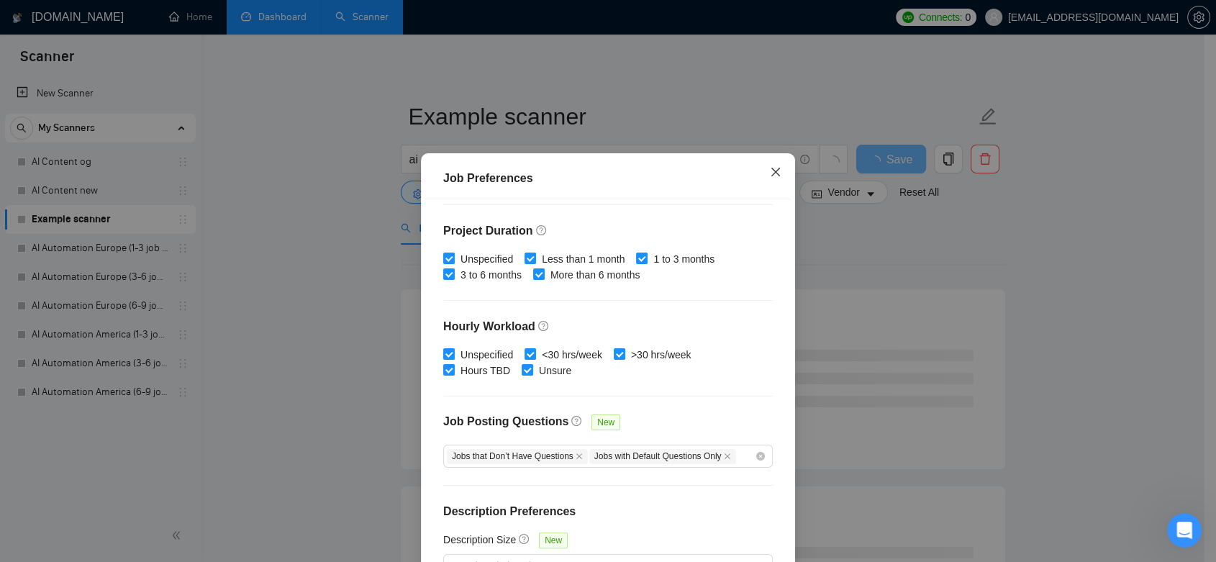
click at [770, 174] on icon "close" at bounding box center [776, 172] width 12 height 12
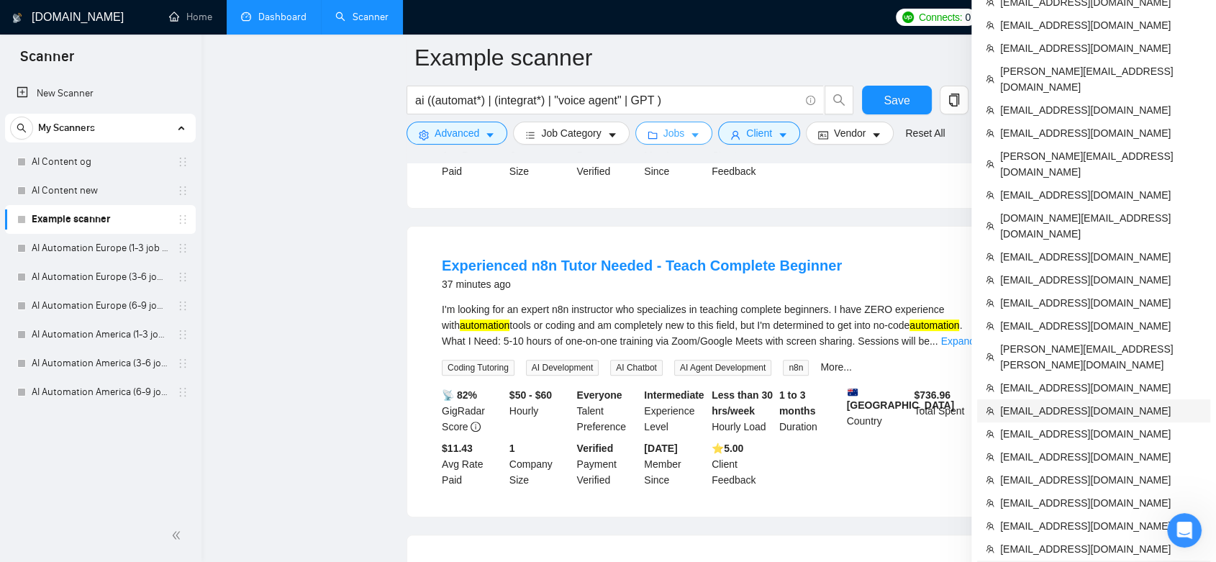
scroll to position [319, 0]
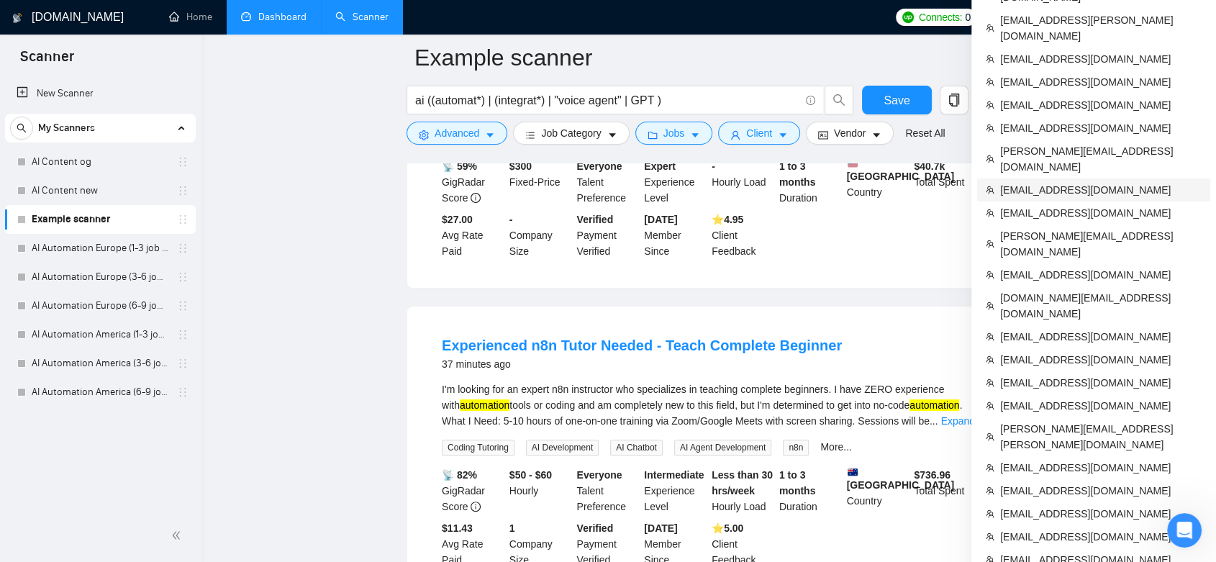
click at [1090, 182] on span "[EMAIL_ADDRESS][DOMAIN_NAME]" at bounding box center [1100, 190] width 201 height 16
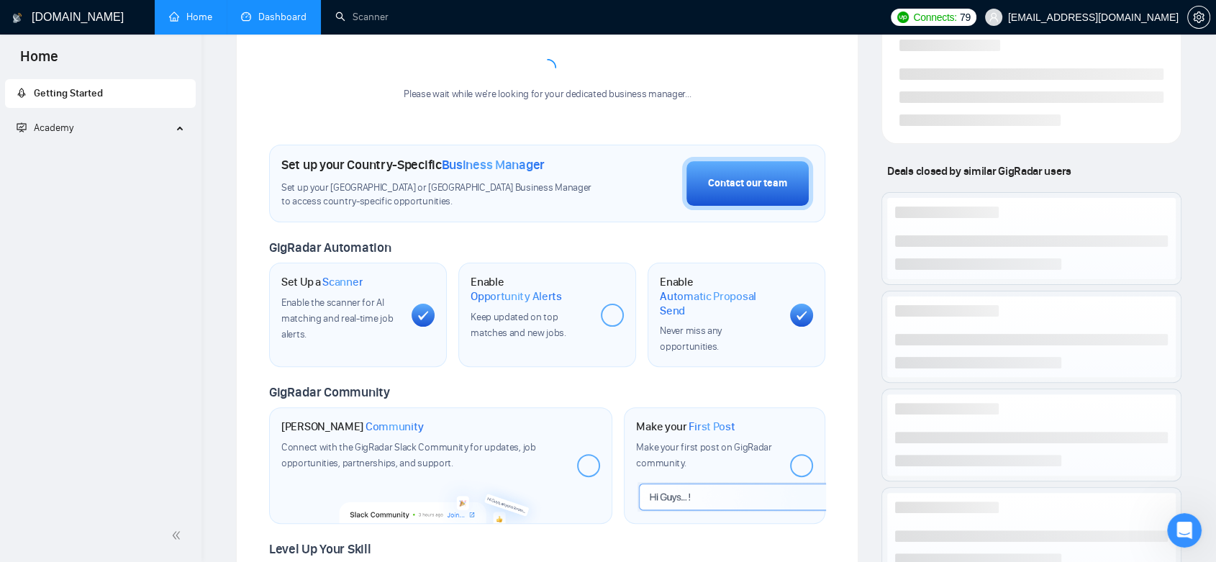
click at [282, 11] on link "Dashboard" at bounding box center [273, 17] width 65 height 12
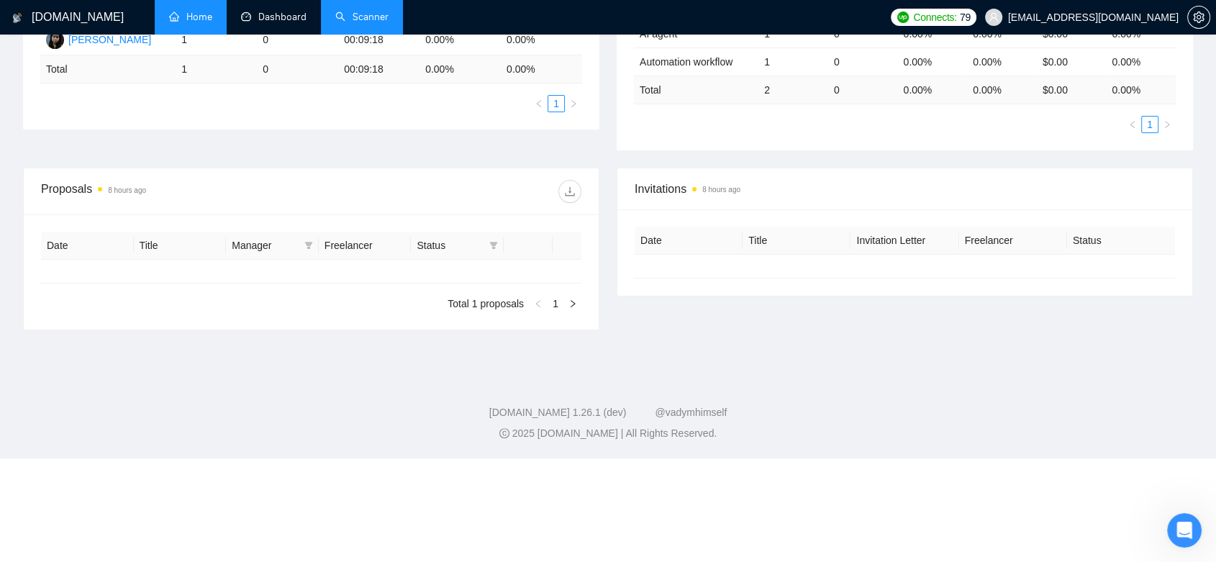
click at [380, 21] on link "Scanner" at bounding box center [361, 17] width 53 height 12
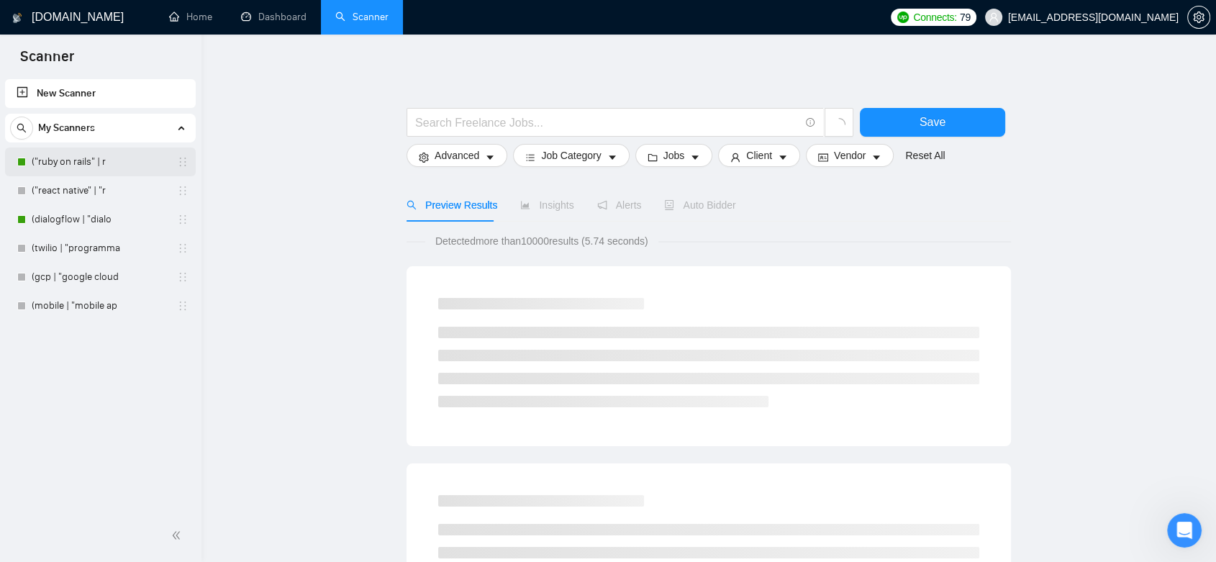
click at [111, 168] on link "("ruby on rails" | r" at bounding box center [100, 161] width 137 height 29
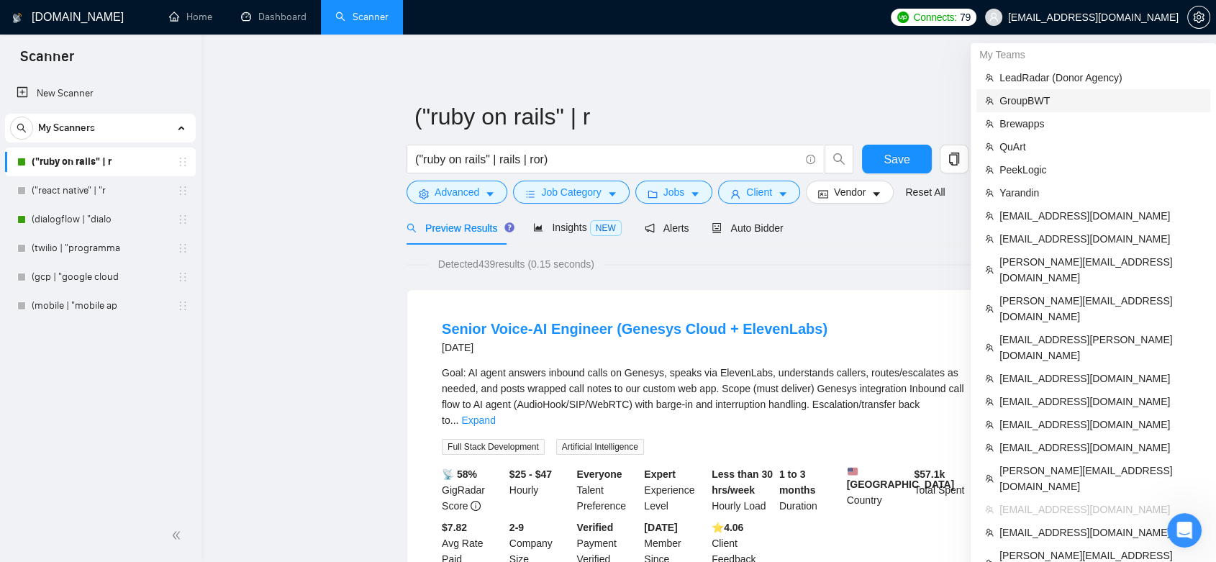
click at [1055, 97] on span "GroupBWT" at bounding box center [1100, 101] width 202 height 16
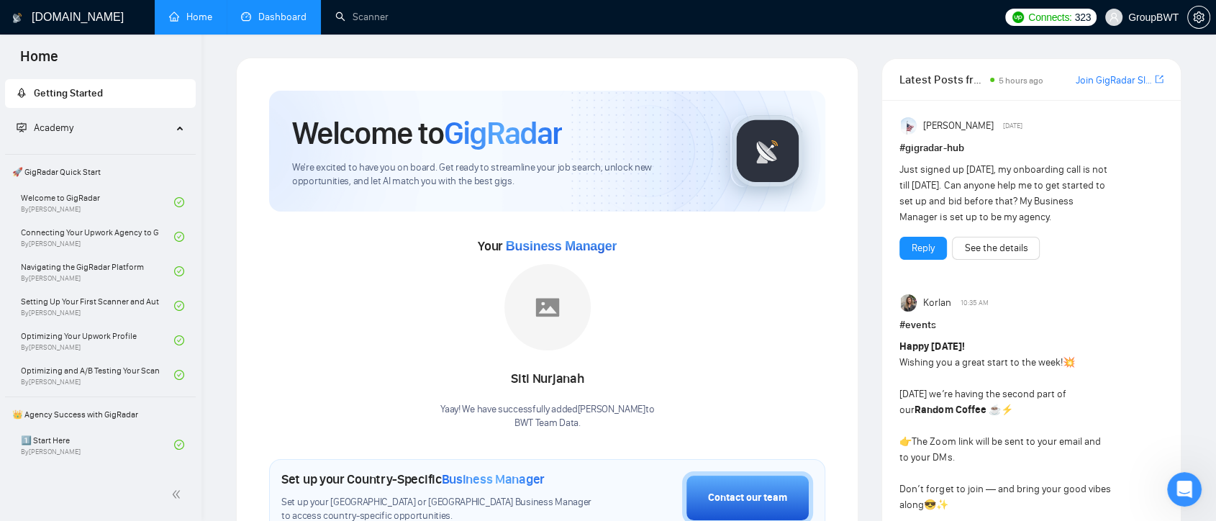
click at [278, 11] on link "Dashboard" at bounding box center [273, 17] width 65 height 12
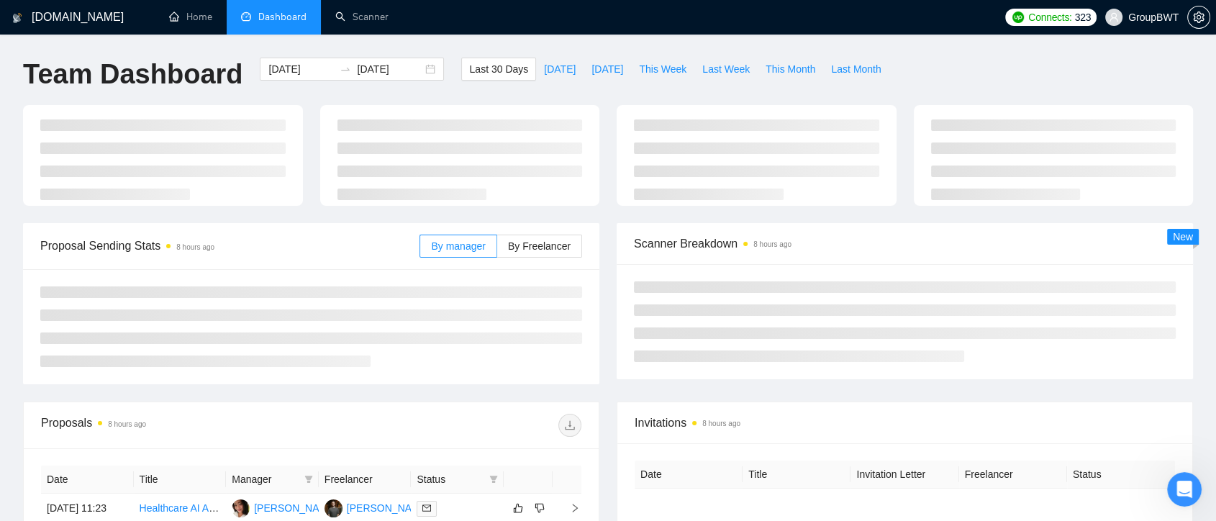
type input "[DATE]"
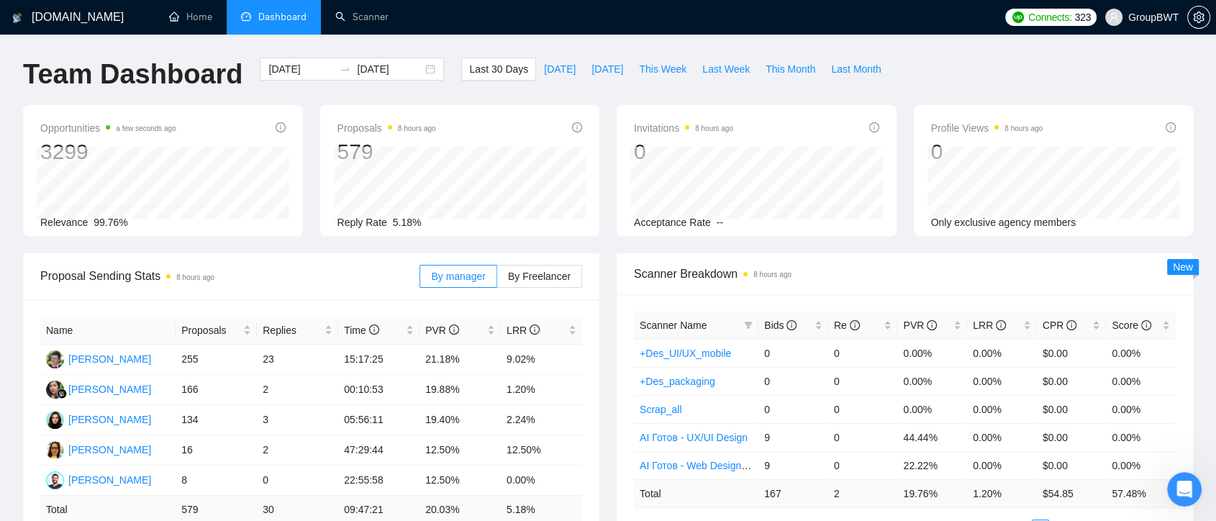
scroll to position [80, 0]
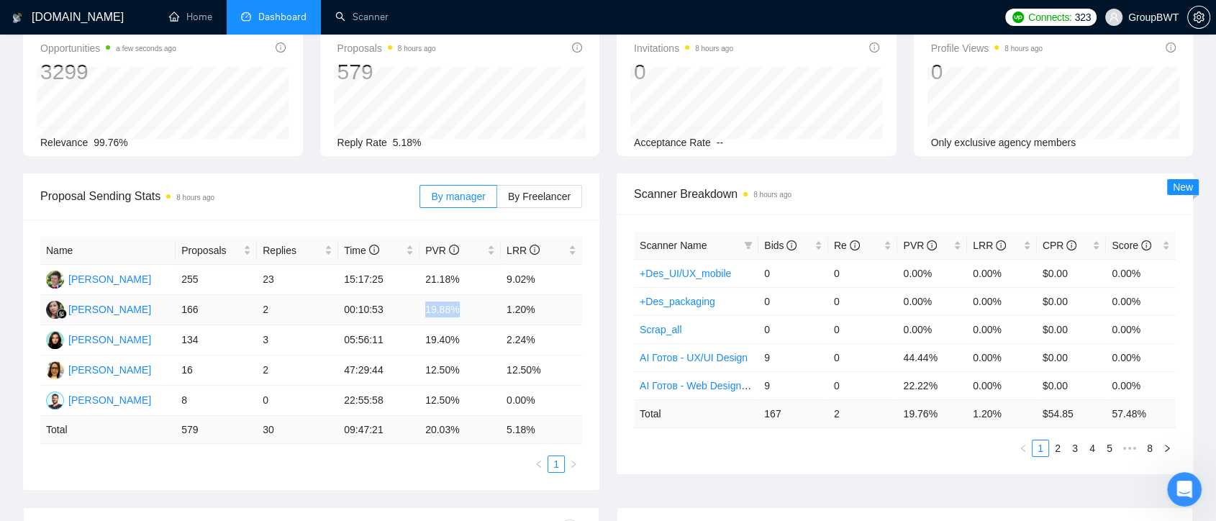
drag, startPoint x: 426, startPoint y: 306, endPoint x: 460, endPoint y: 314, distance: 35.6
click at [460, 314] on td "19.88%" at bounding box center [459, 310] width 81 height 30
drag, startPoint x: 504, startPoint y: 310, endPoint x: 545, endPoint y: 306, distance: 40.5
click at [545, 306] on td "1.20%" at bounding box center [541, 310] width 81 height 30
click at [608, 307] on div "Scanner Breakdown 8 hours ago Scanner Name Bids Re PVR LRR CPR Score +Des_UI/UX…" at bounding box center [904, 323] width 593 height 301
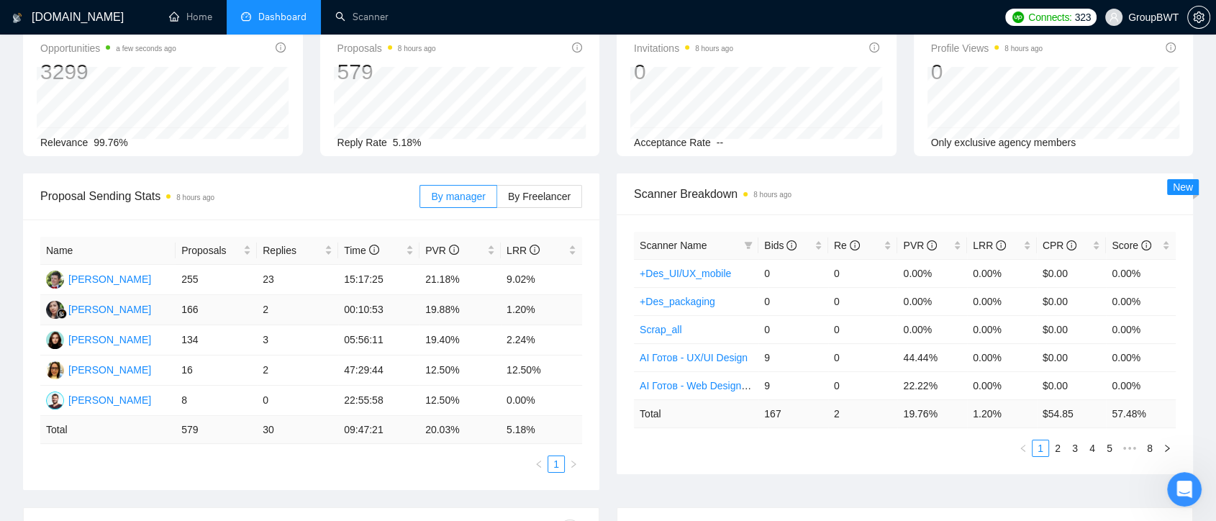
scroll to position [0, 0]
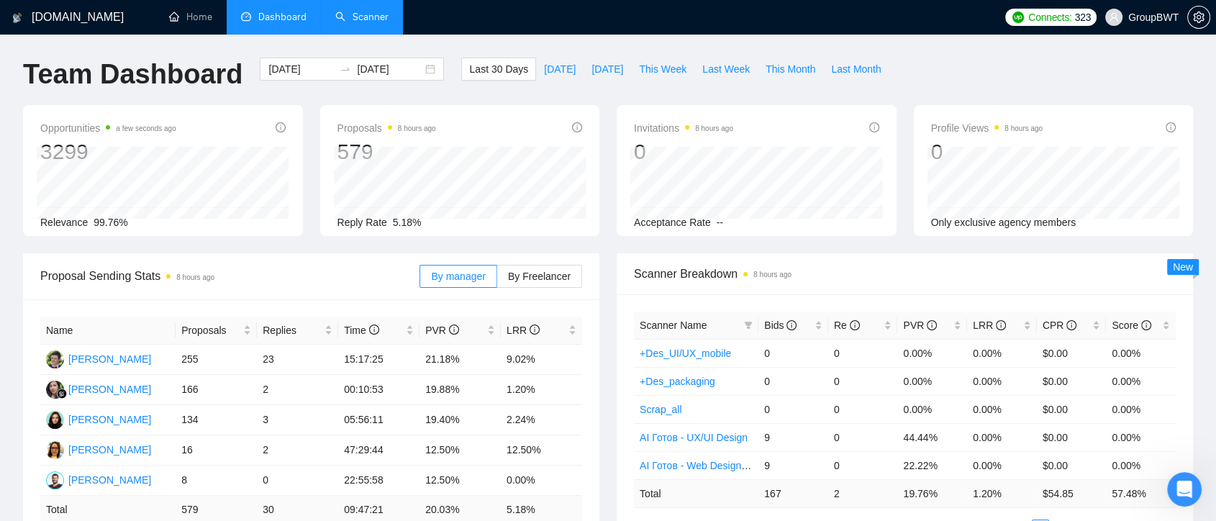
click at [369, 18] on link "Scanner" at bounding box center [361, 17] width 53 height 12
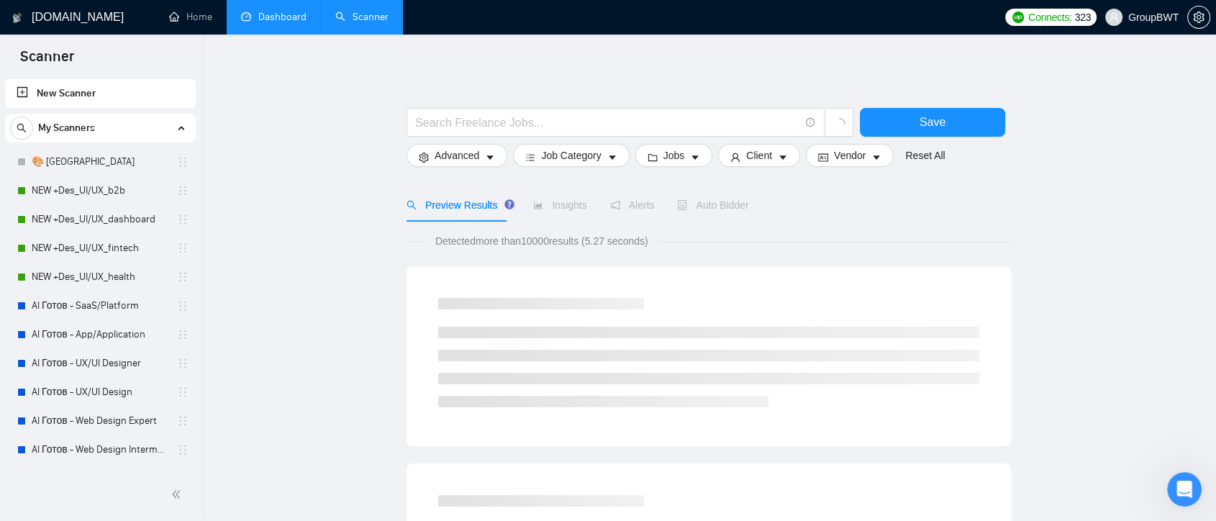
click at [104, 189] on link "NEW +Des_UI/UX_b2b" at bounding box center [100, 190] width 137 height 29
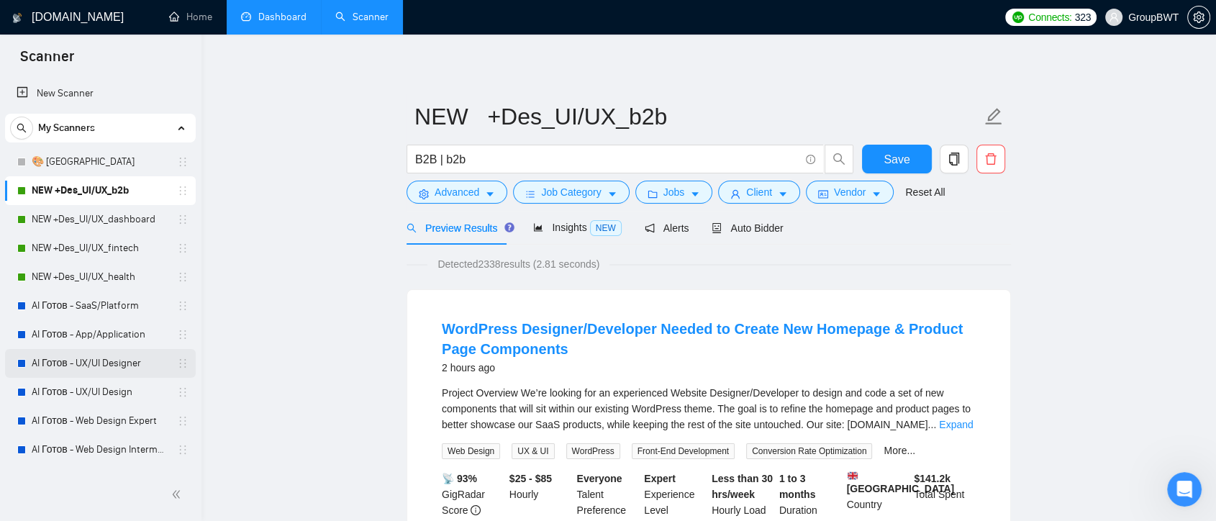
click at [98, 360] on link "AI Готов - UX/UI Designer" at bounding box center [100, 363] width 137 height 29
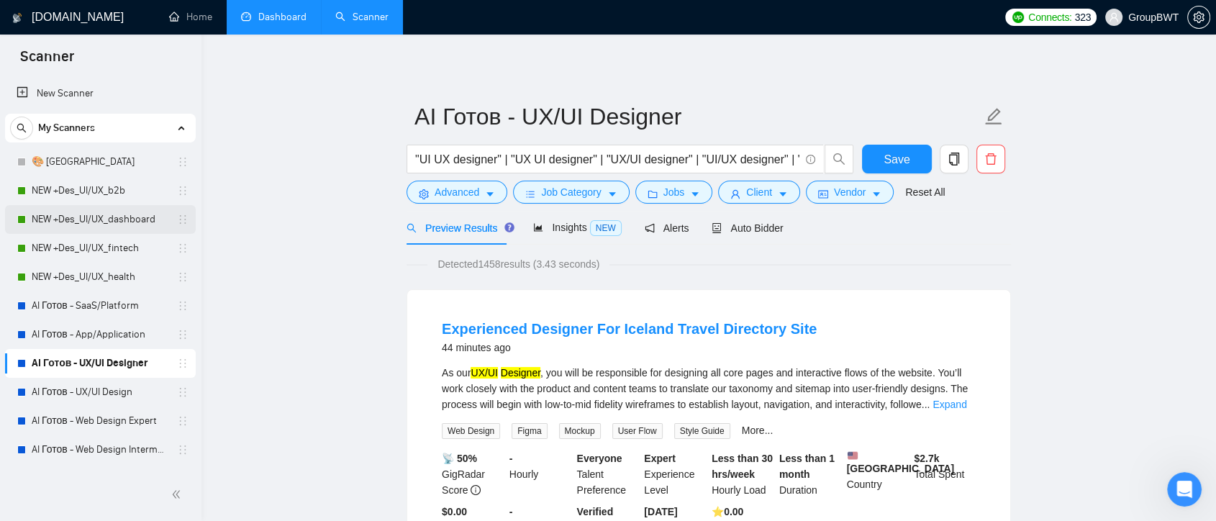
click at [106, 224] on link "NEW +Des_UI/UX_dashboard" at bounding box center [100, 219] width 137 height 29
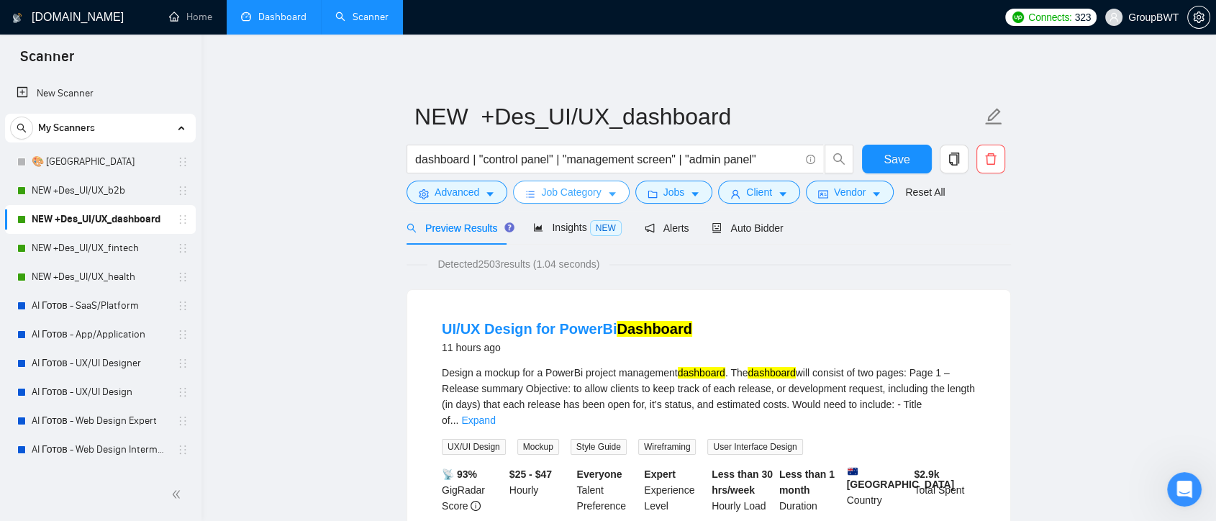
click at [598, 198] on span "Job Category" at bounding box center [571, 192] width 60 height 16
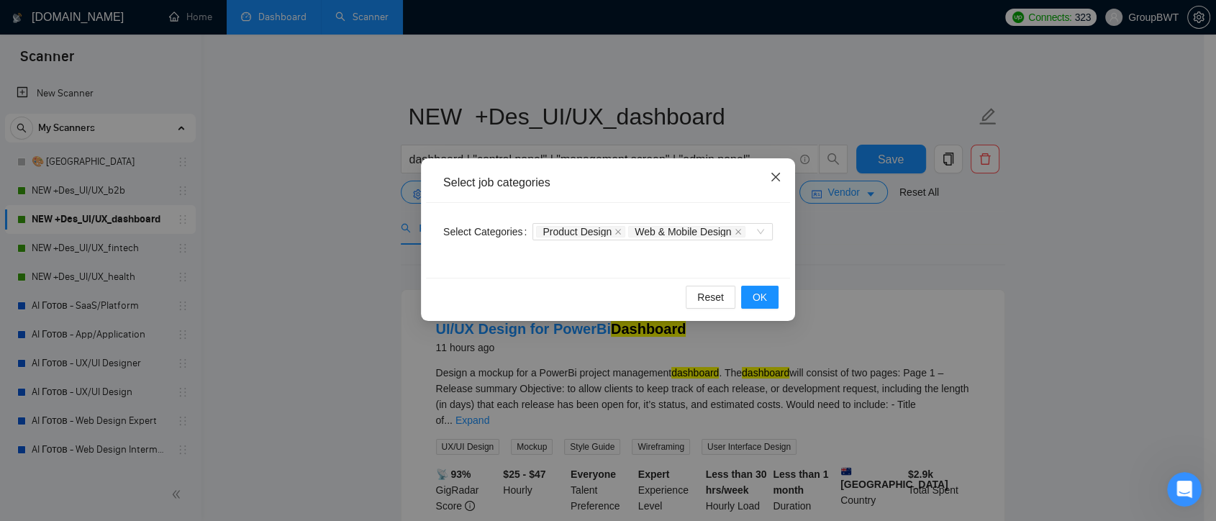
click at [780, 179] on icon "close" at bounding box center [776, 177] width 12 height 12
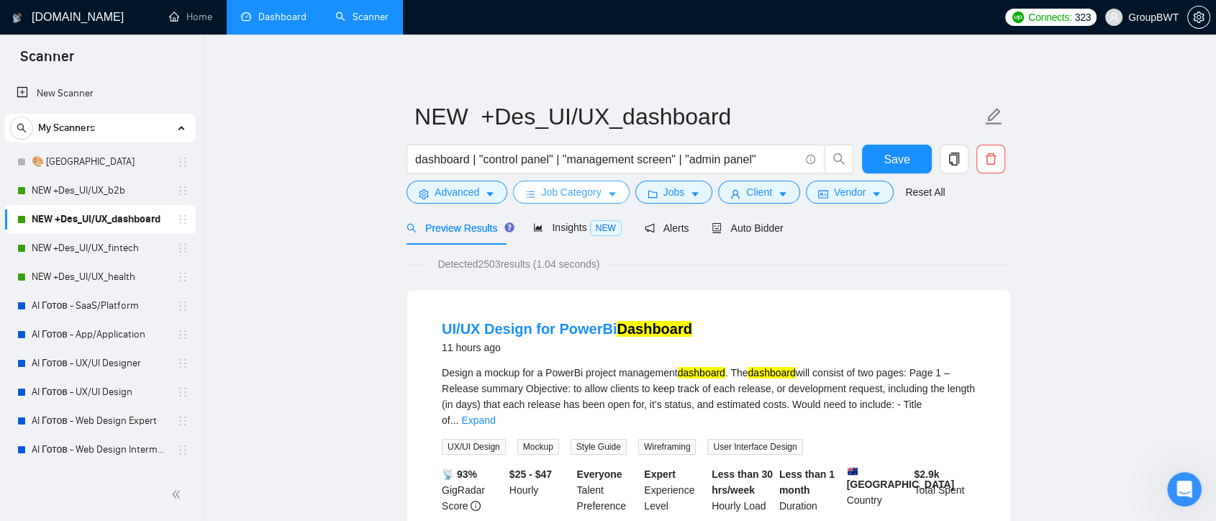
click at [587, 197] on span "Job Category" at bounding box center [571, 192] width 60 height 16
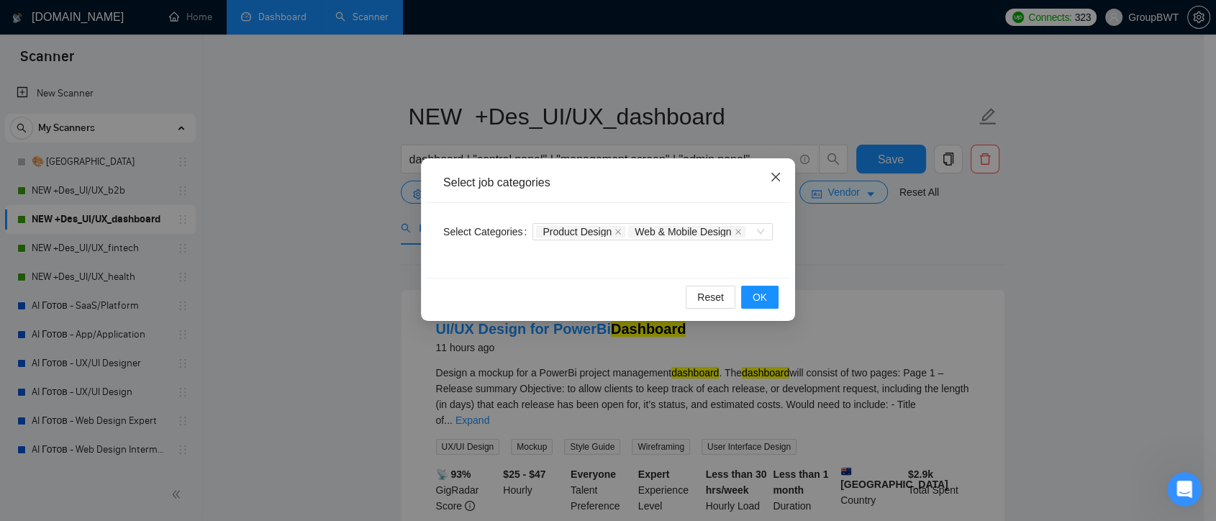
click at [770, 180] on icon "close" at bounding box center [776, 177] width 12 height 12
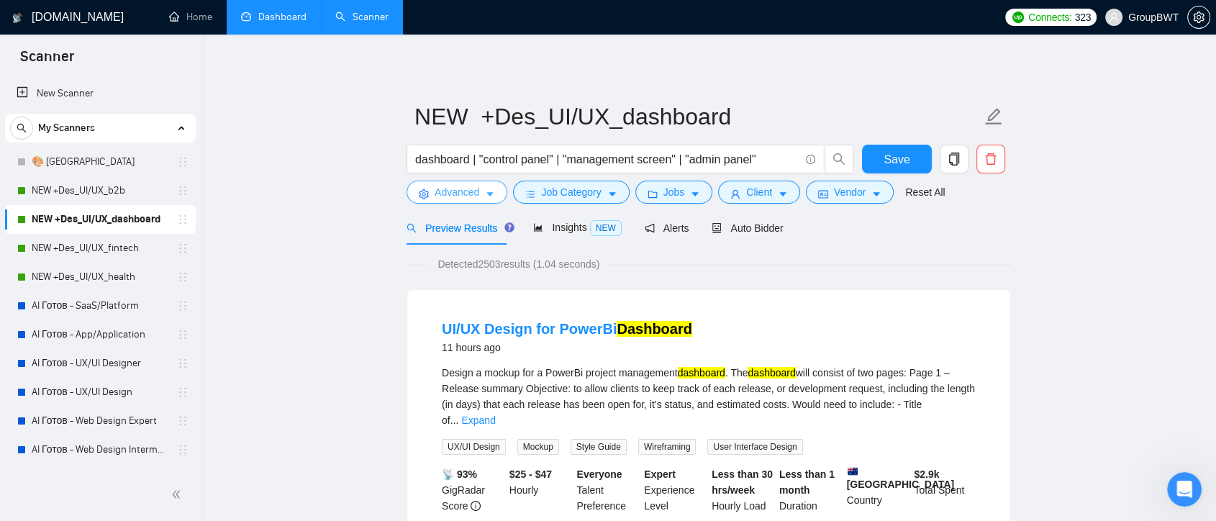
click at [486, 192] on icon "caret-down" at bounding box center [490, 194] width 10 height 10
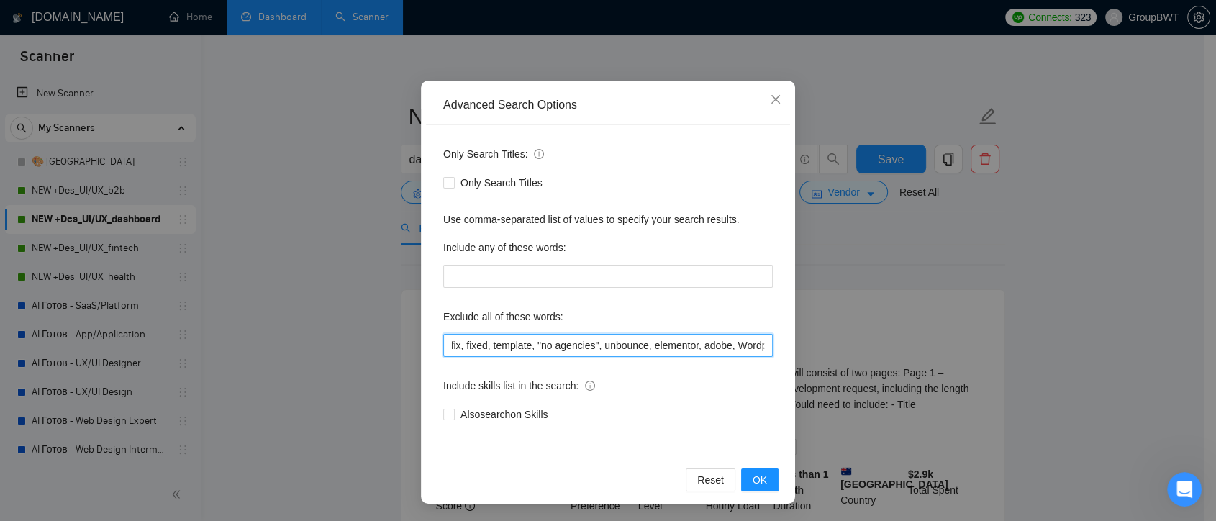
scroll to position [0, 1018]
drag, startPoint x: 445, startPoint y: 345, endPoint x: 510, endPoint y: 337, distance: 65.9
click at [510, 337] on input "video, framer, Landing, Build, wix, shopify, Prestashop, "fashion designer", ca…" at bounding box center [607, 345] width 329 height 23
click at [762, 104] on span "Close" at bounding box center [775, 100] width 39 height 39
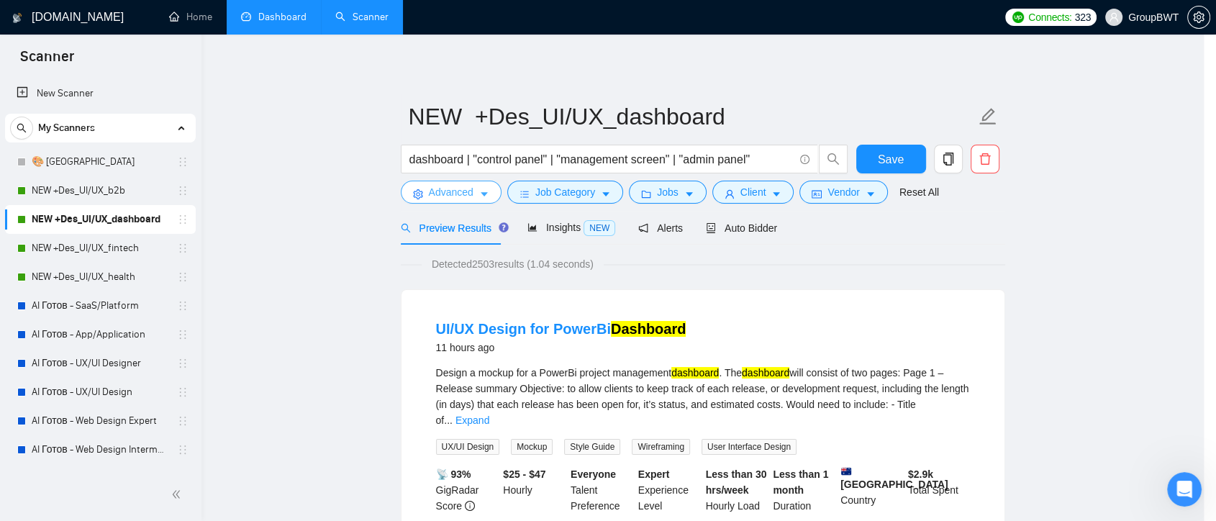
scroll to position [0, 0]
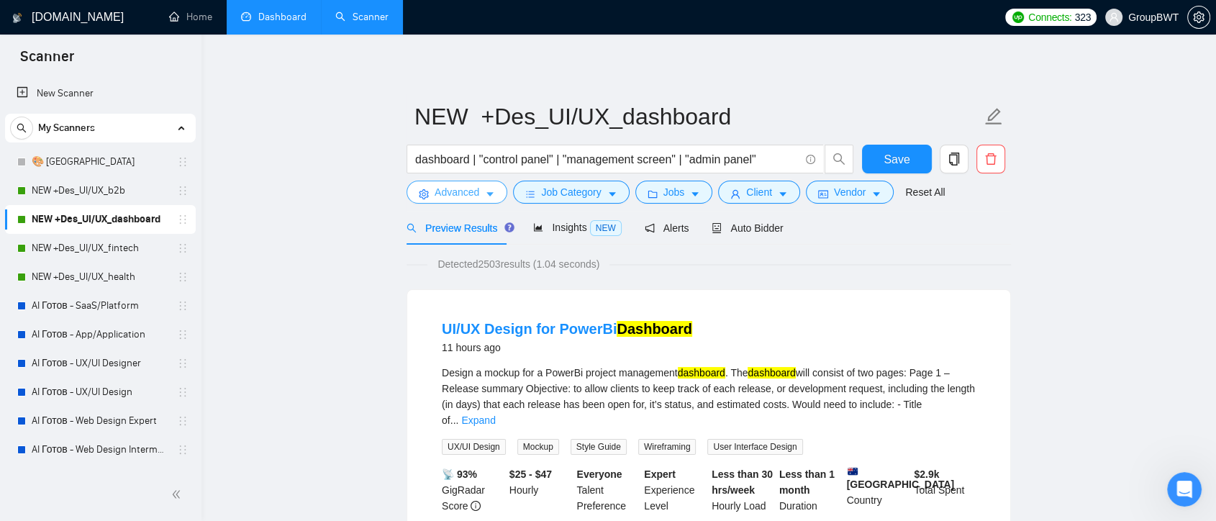
click at [486, 188] on span "caret-down" at bounding box center [490, 193] width 10 height 11
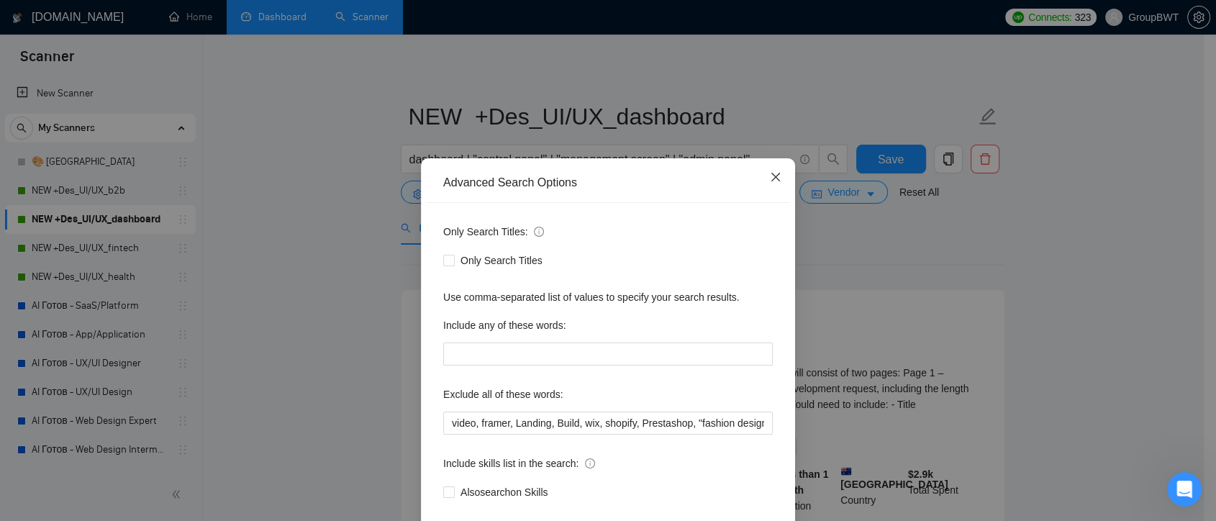
click at [762, 183] on span "Close" at bounding box center [775, 177] width 39 height 39
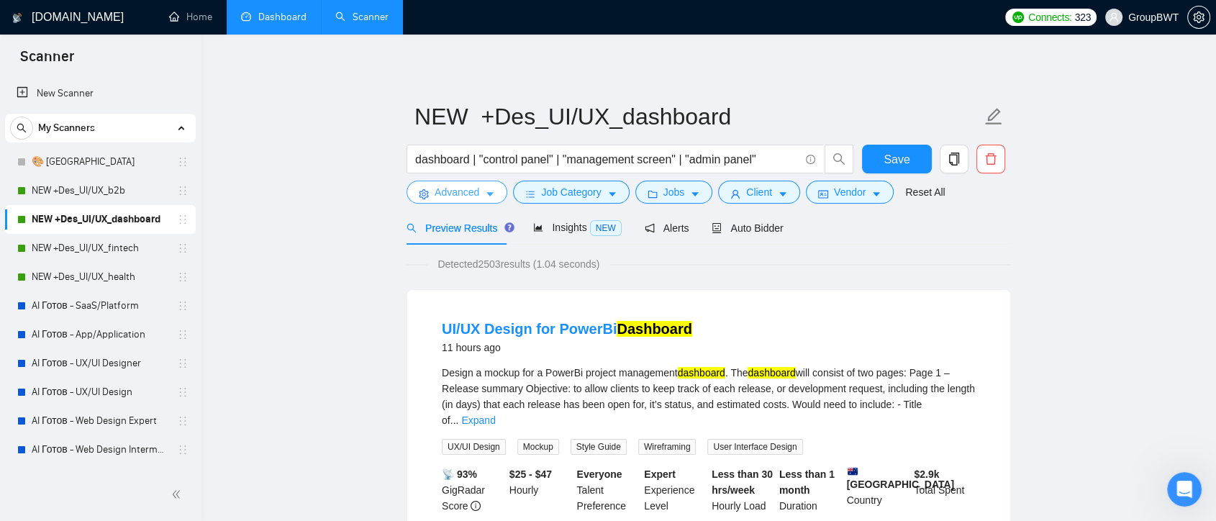
click at [475, 193] on span "Advanced" at bounding box center [456, 192] width 45 height 16
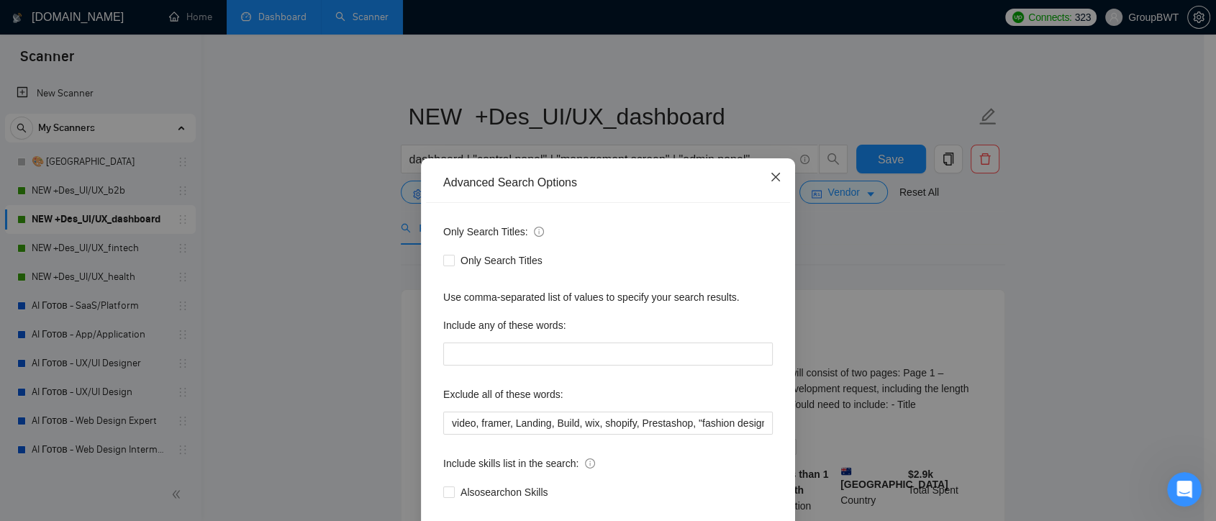
click at [770, 177] on icon "close" at bounding box center [776, 177] width 12 height 12
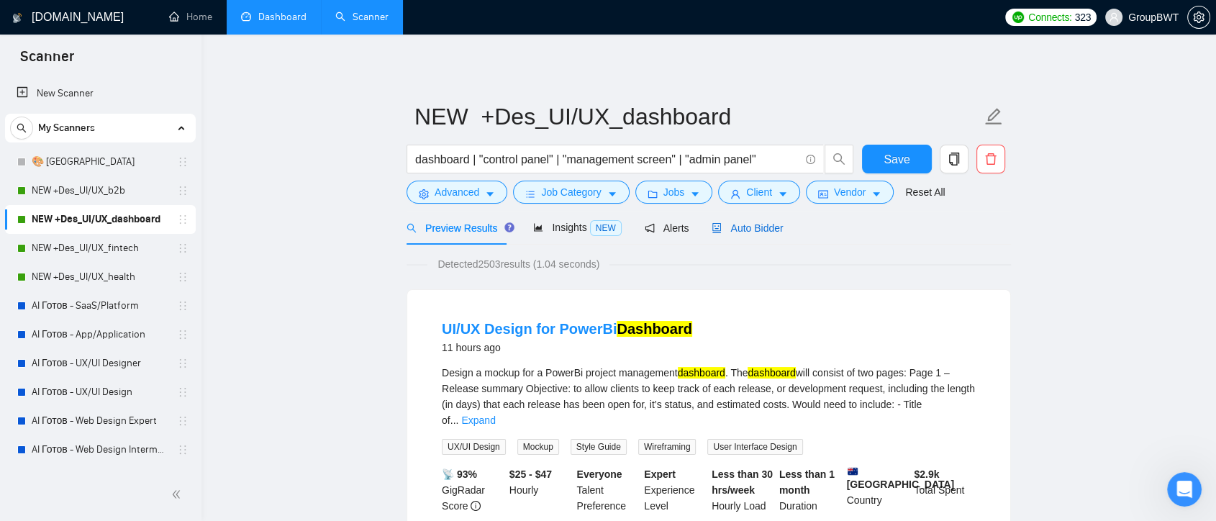
click at [724, 229] on span "Auto Bidder" at bounding box center [746, 228] width 71 height 12
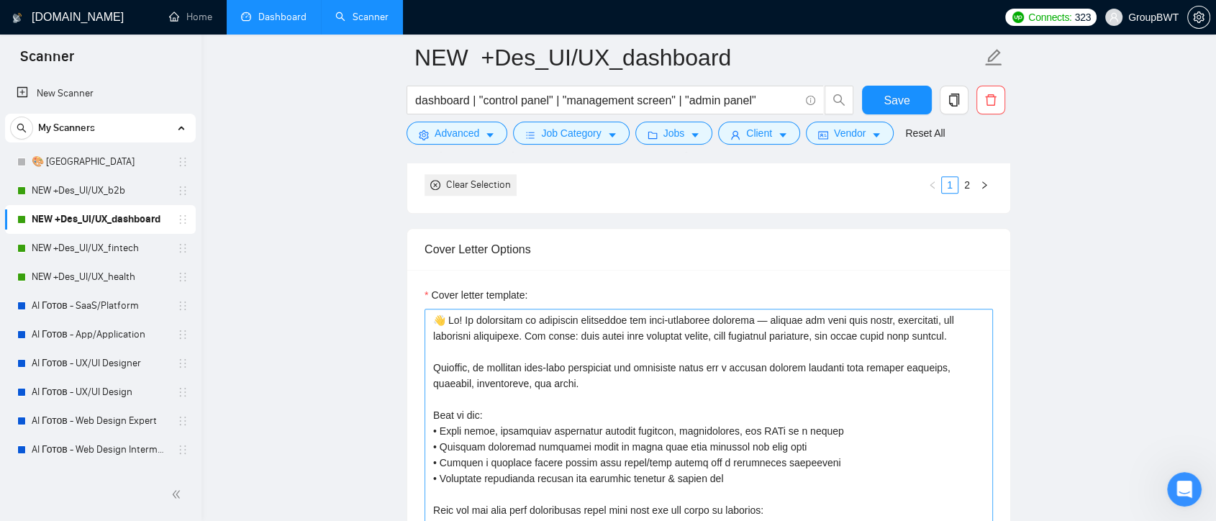
scroll to position [1678, 0]
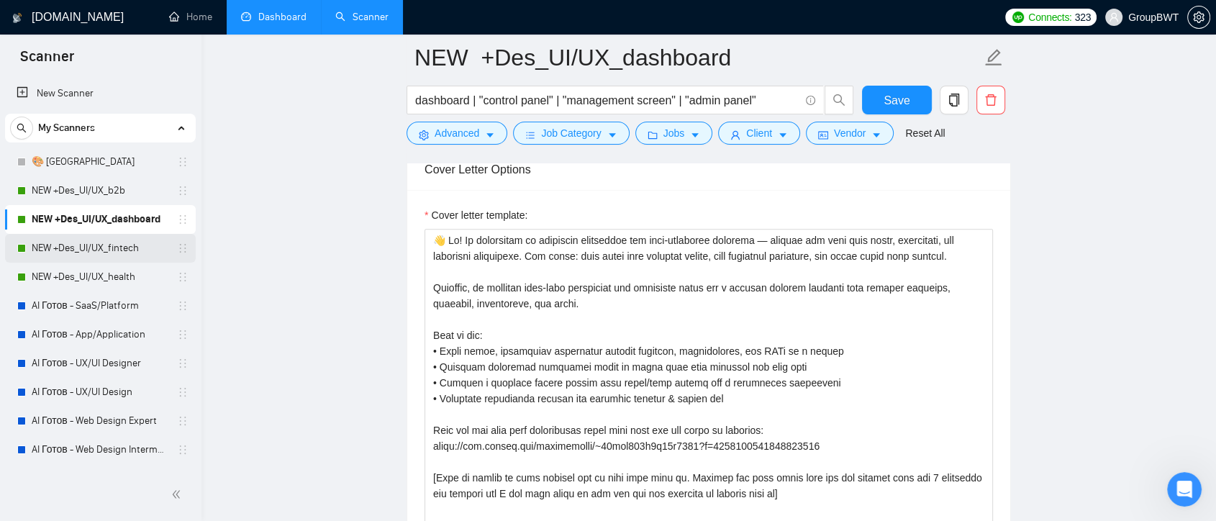
click at [99, 250] on link "NEW +Des_UI/UX_fintech" at bounding box center [100, 248] width 137 height 29
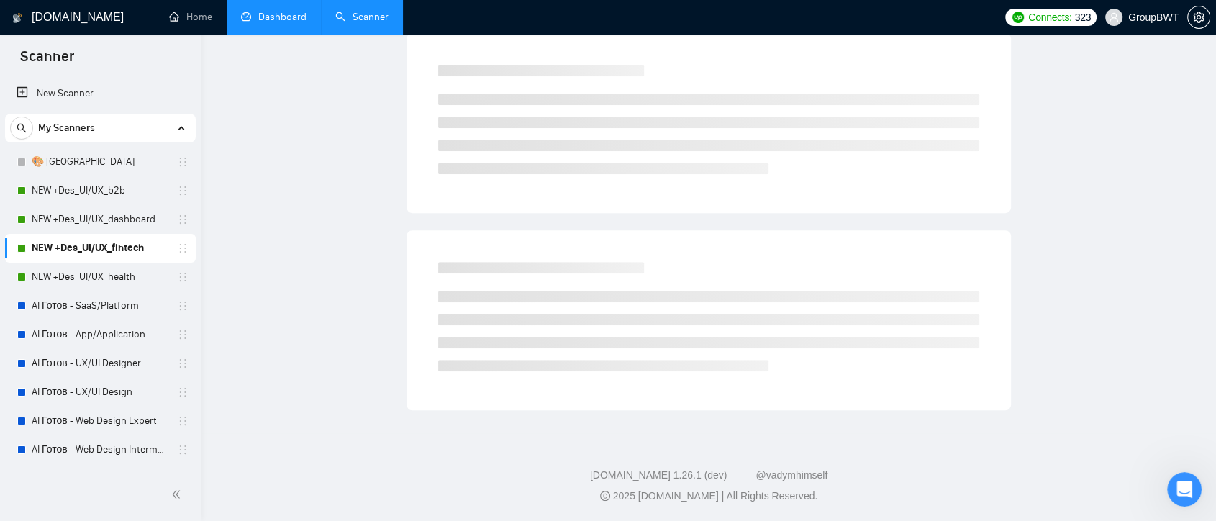
scroll to position [4, 0]
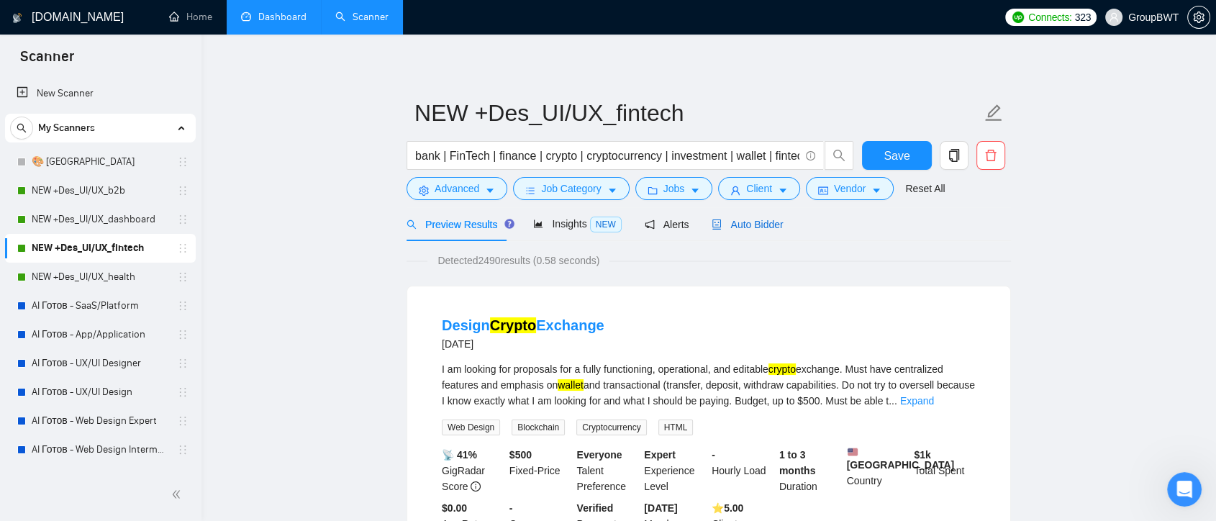
click at [744, 228] on span "Auto Bidder" at bounding box center [746, 225] width 71 height 12
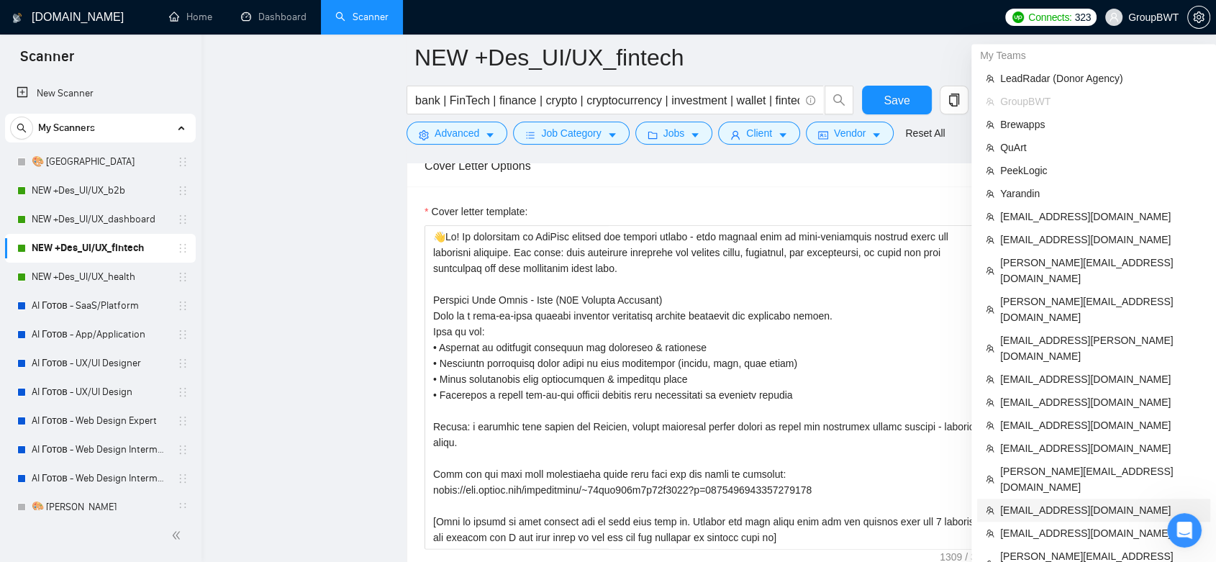
click at [1065, 502] on span "[EMAIL_ADDRESS][DOMAIN_NAME]" at bounding box center [1100, 510] width 201 height 16
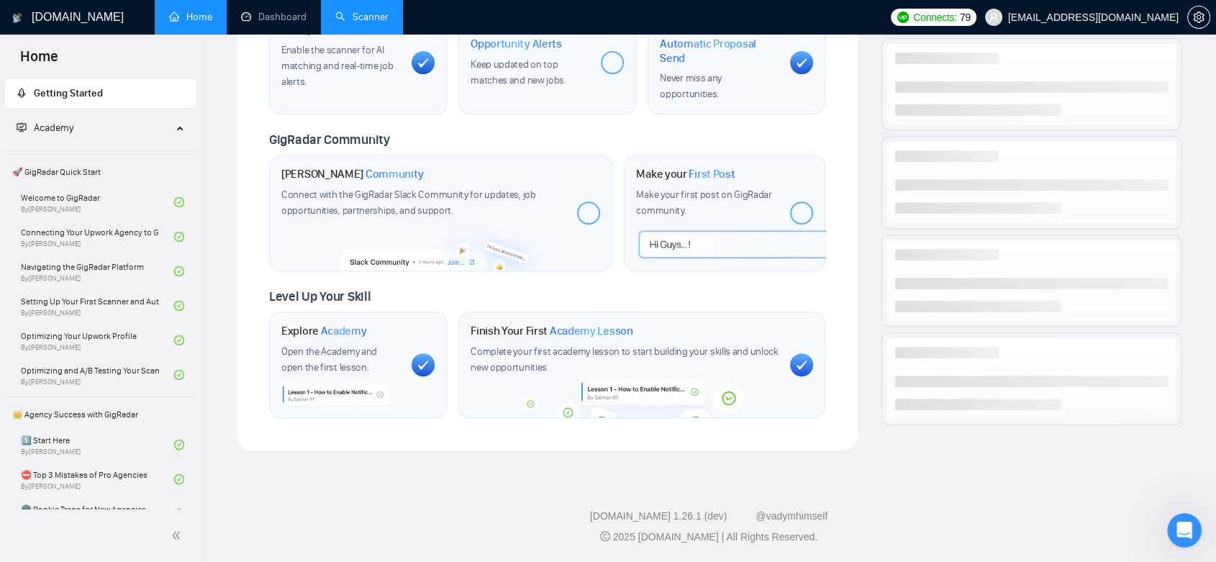
scroll to position [569, 0]
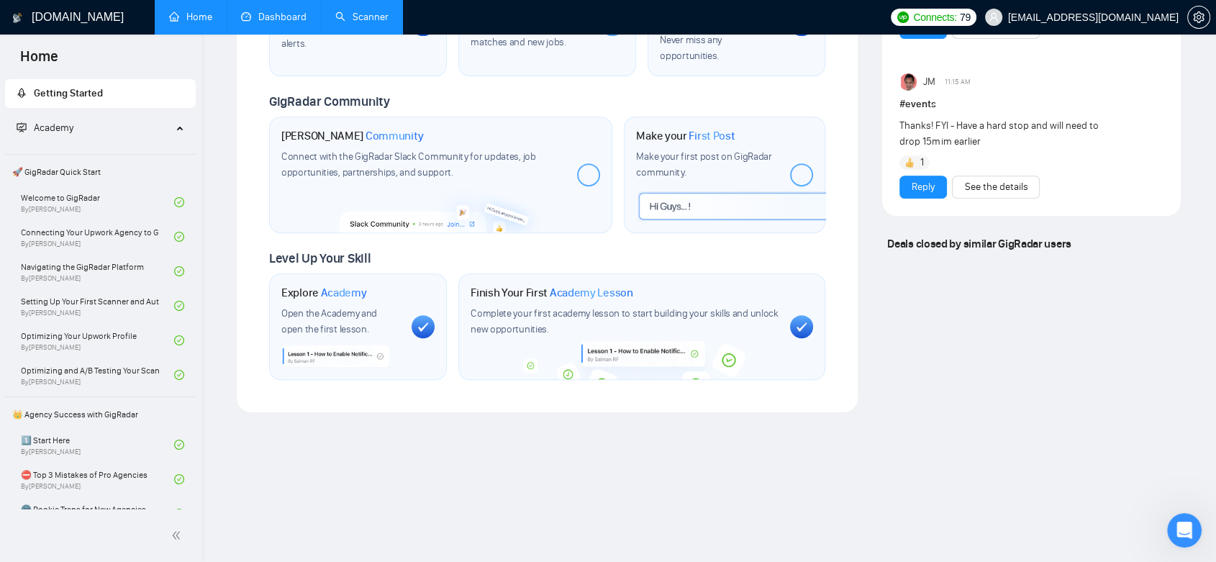
click at [297, 23] on link "Dashboard" at bounding box center [273, 17] width 65 height 12
